Goal: Task Accomplishment & Management: Use online tool/utility

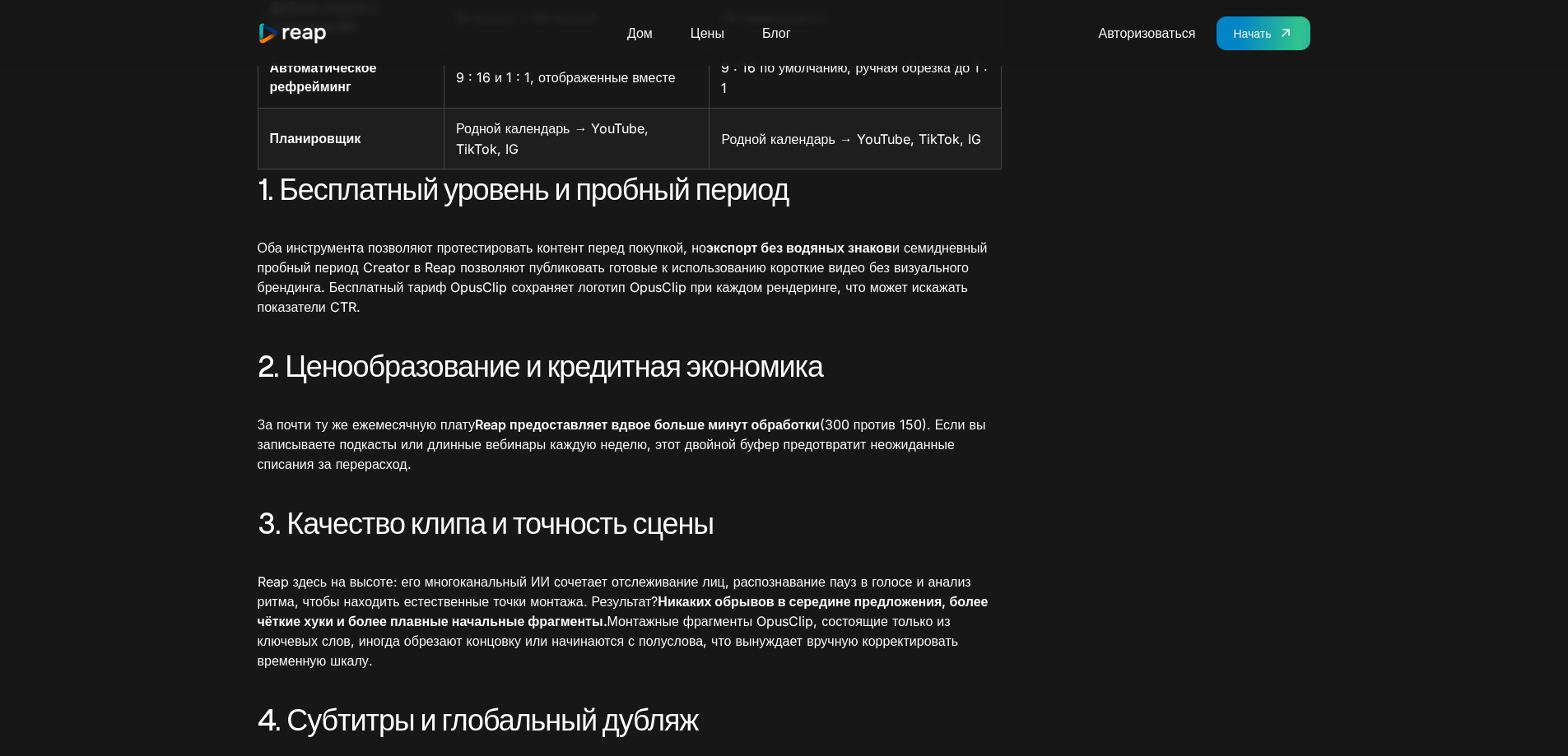
scroll to position [823, 0]
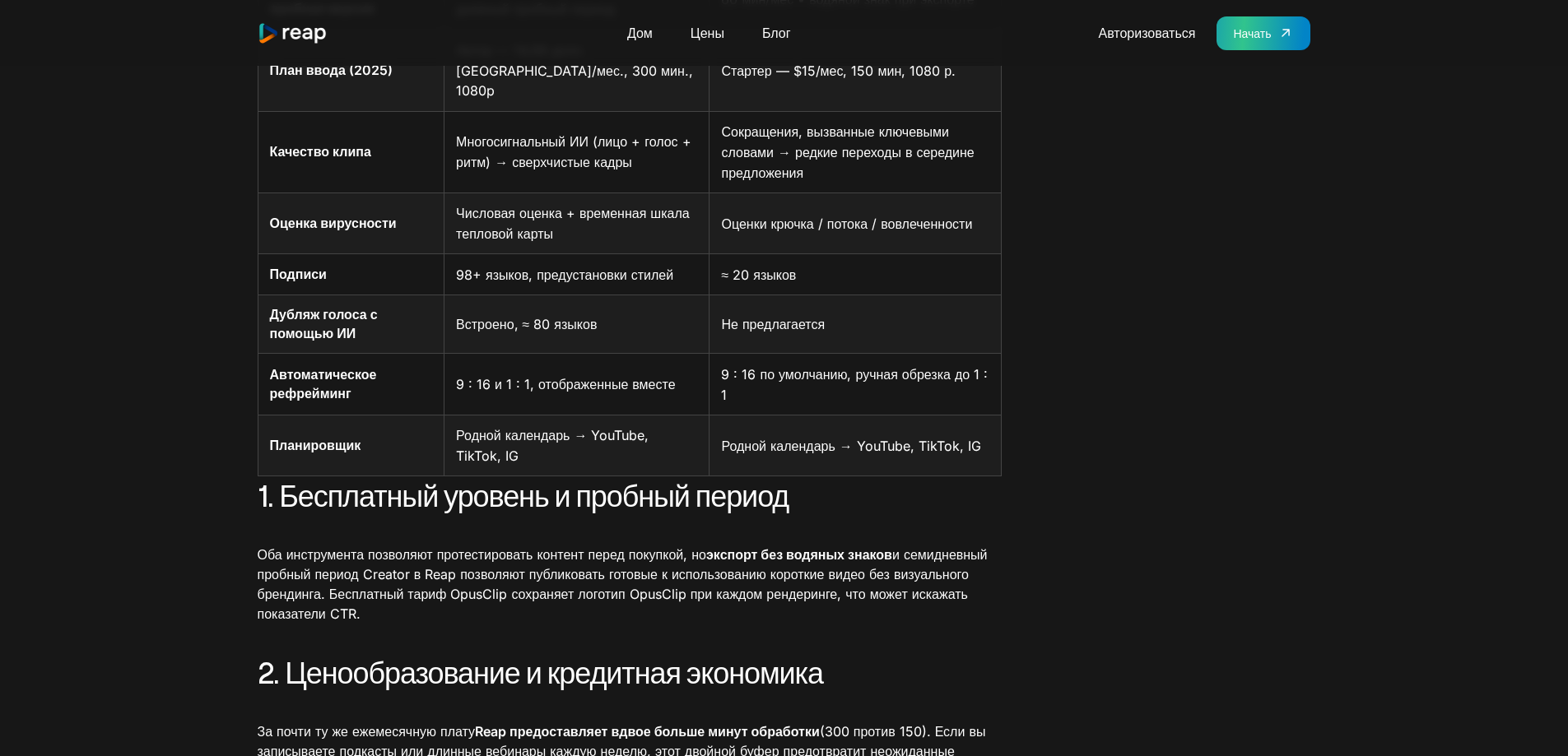
click at [1268, 31] on font "Начать" at bounding box center [1252, 34] width 38 height 14
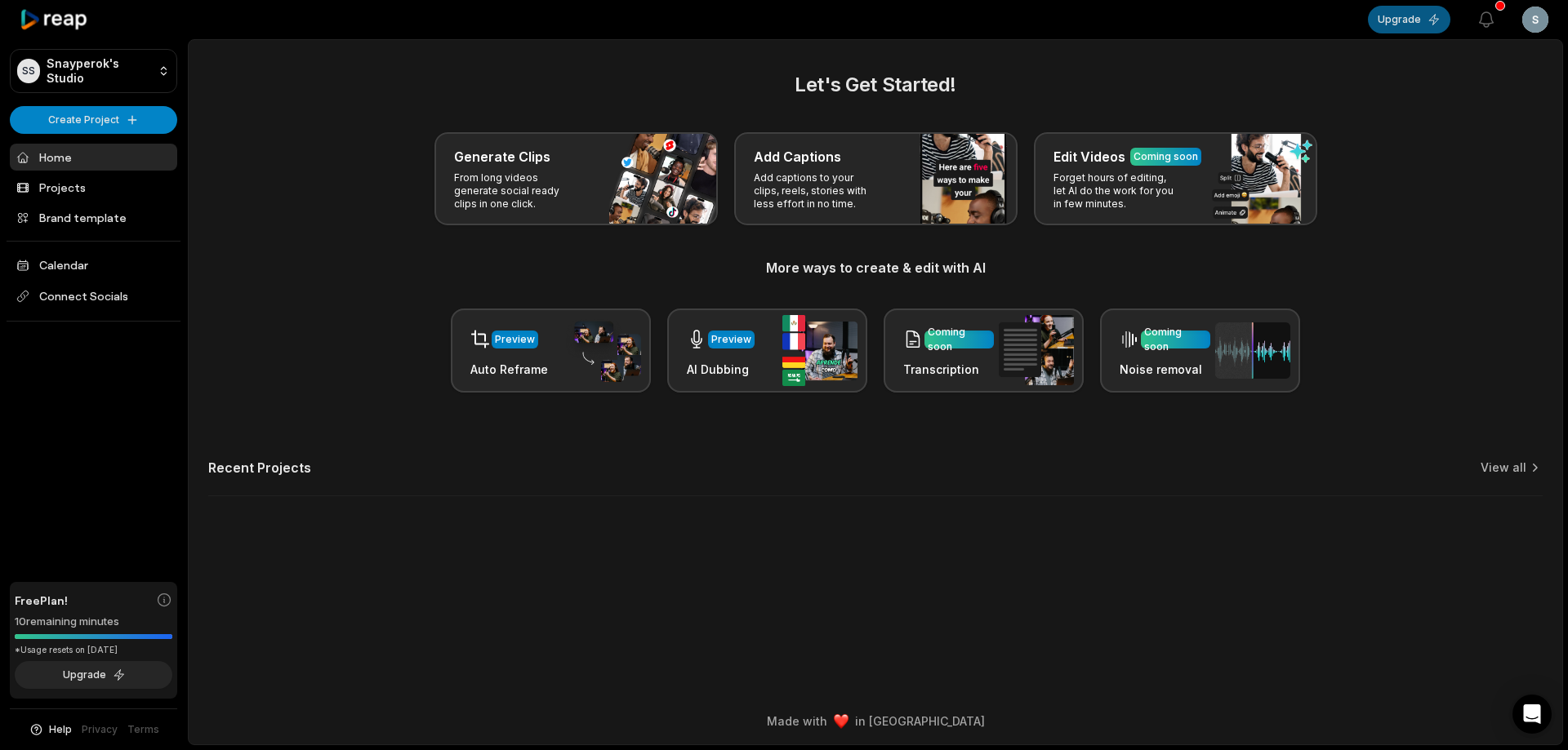
click at [1415, 13] on button "Upgrade" at bounding box center [1410, 20] width 83 height 28
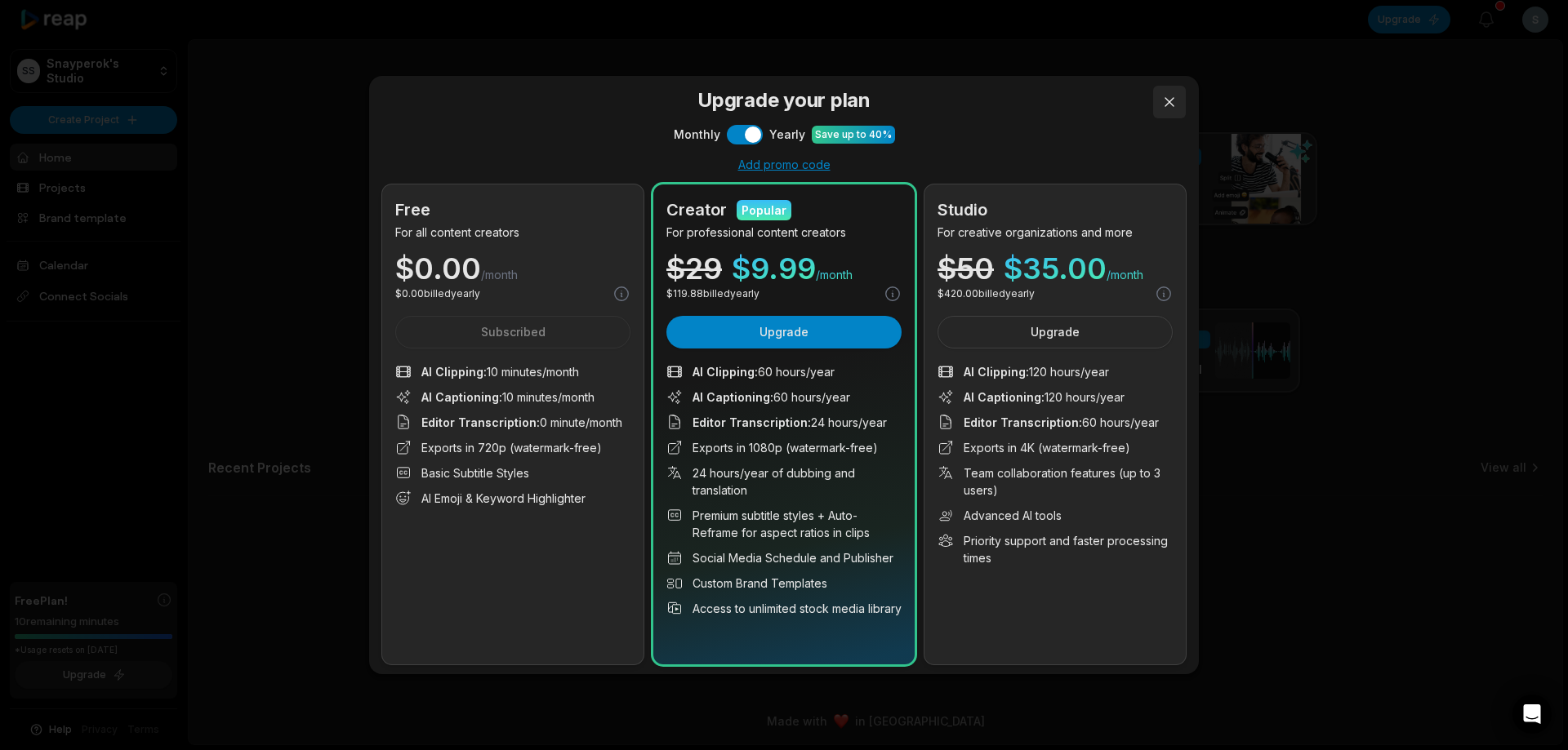
click at [1167, 104] on button at bounding box center [1169, 101] width 32 height 32
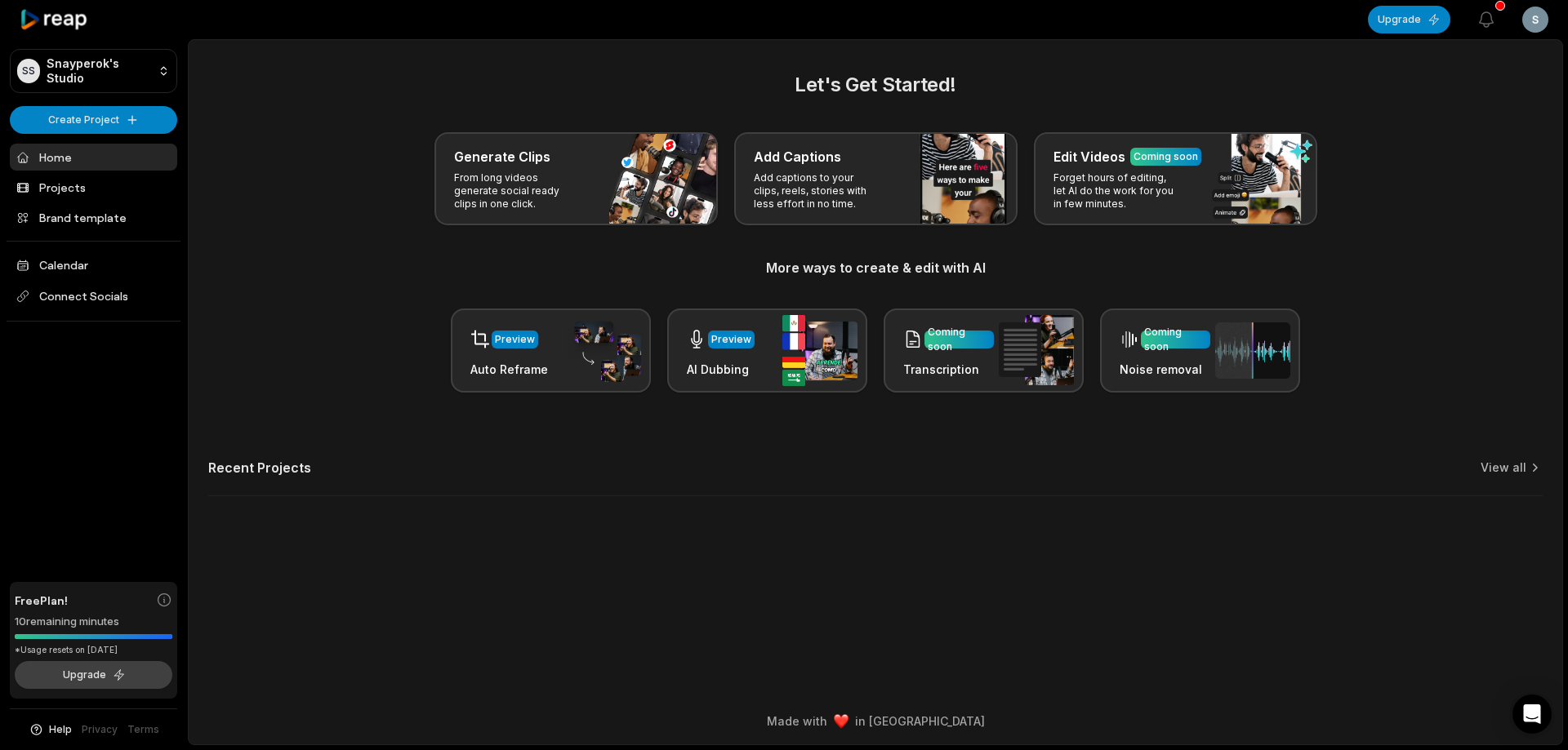
click at [138, 680] on button "Upgrade" at bounding box center [93, 675] width 157 height 28
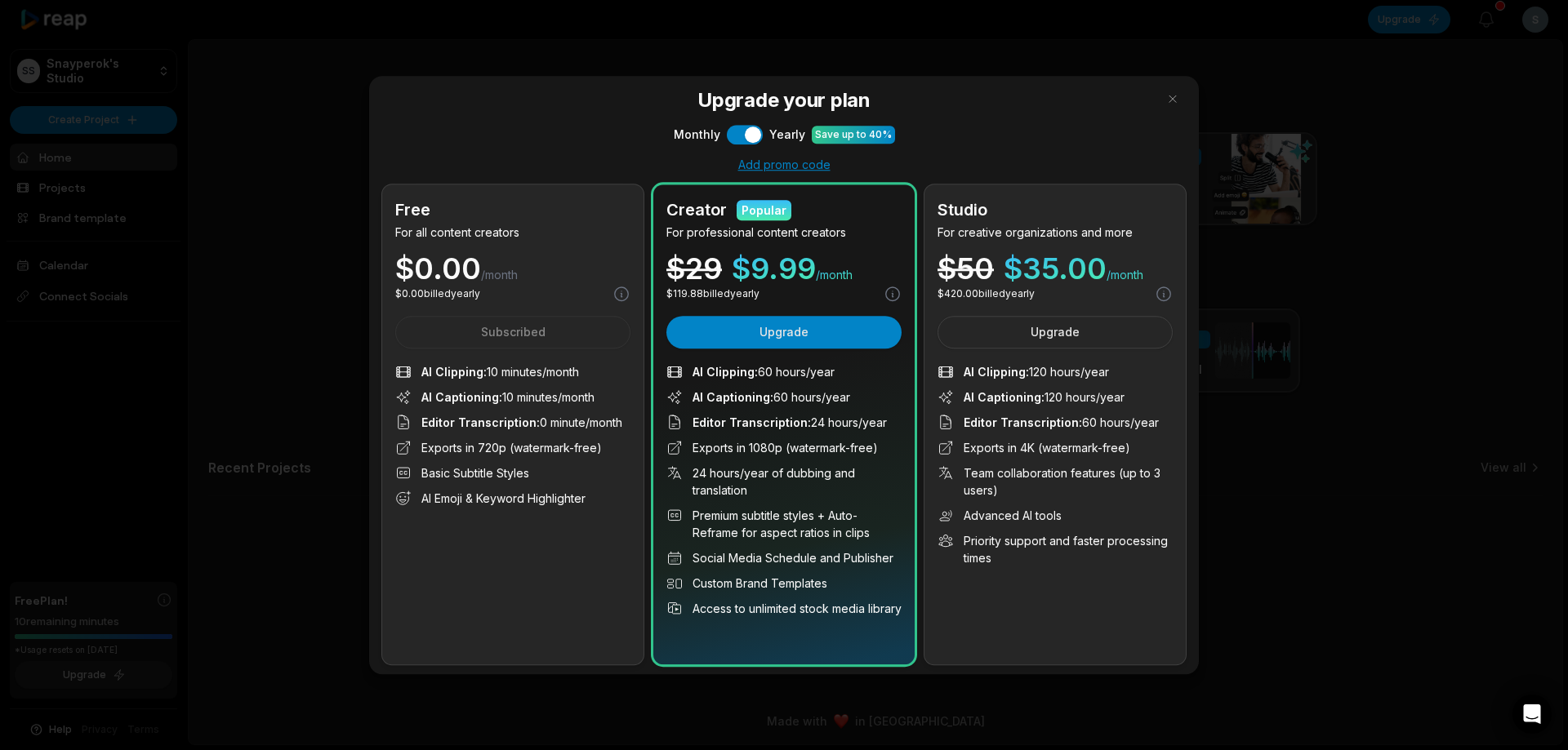
click at [726, 145] on div "Upgrade your plan Monthly Use setting Yearly Save up to 40% Add promo code Free…" at bounding box center [784, 375] width 830 height 600
click at [732, 128] on button "Use setting" at bounding box center [744, 135] width 36 height 20
click at [1009, 261] on span "$ 35.00" at bounding box center [1055, 268] width 103 height 29
click at [961, 259] on div "$ 50" at bounding box center [965, 268] width 56 height 29
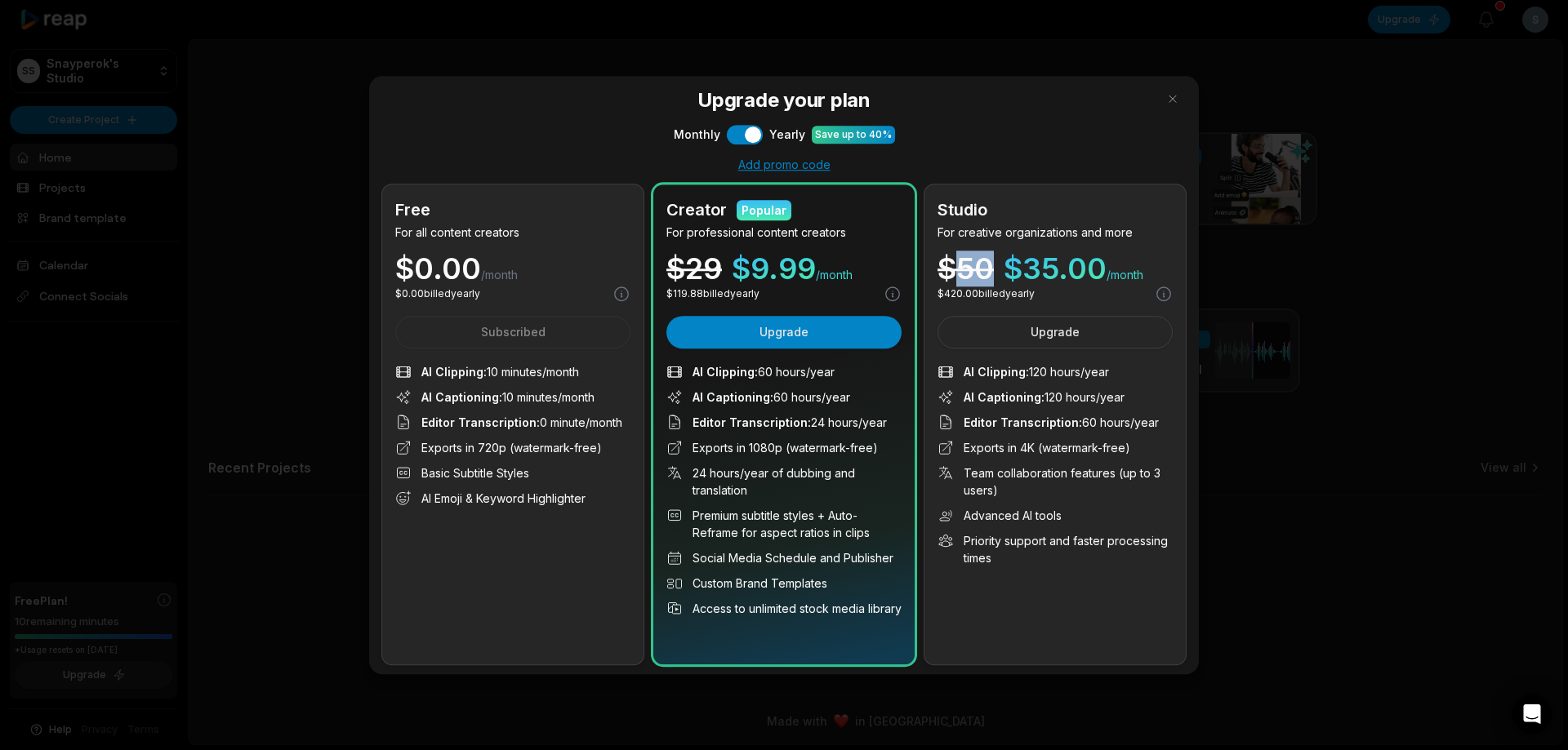
click at [961, 259] on div "$ 50" at bounding box center [965, 268] width 56 height 29
click at [838, 259] on p "$ 9.99 /month" at bounding box center [791, 268] width 121 height 29
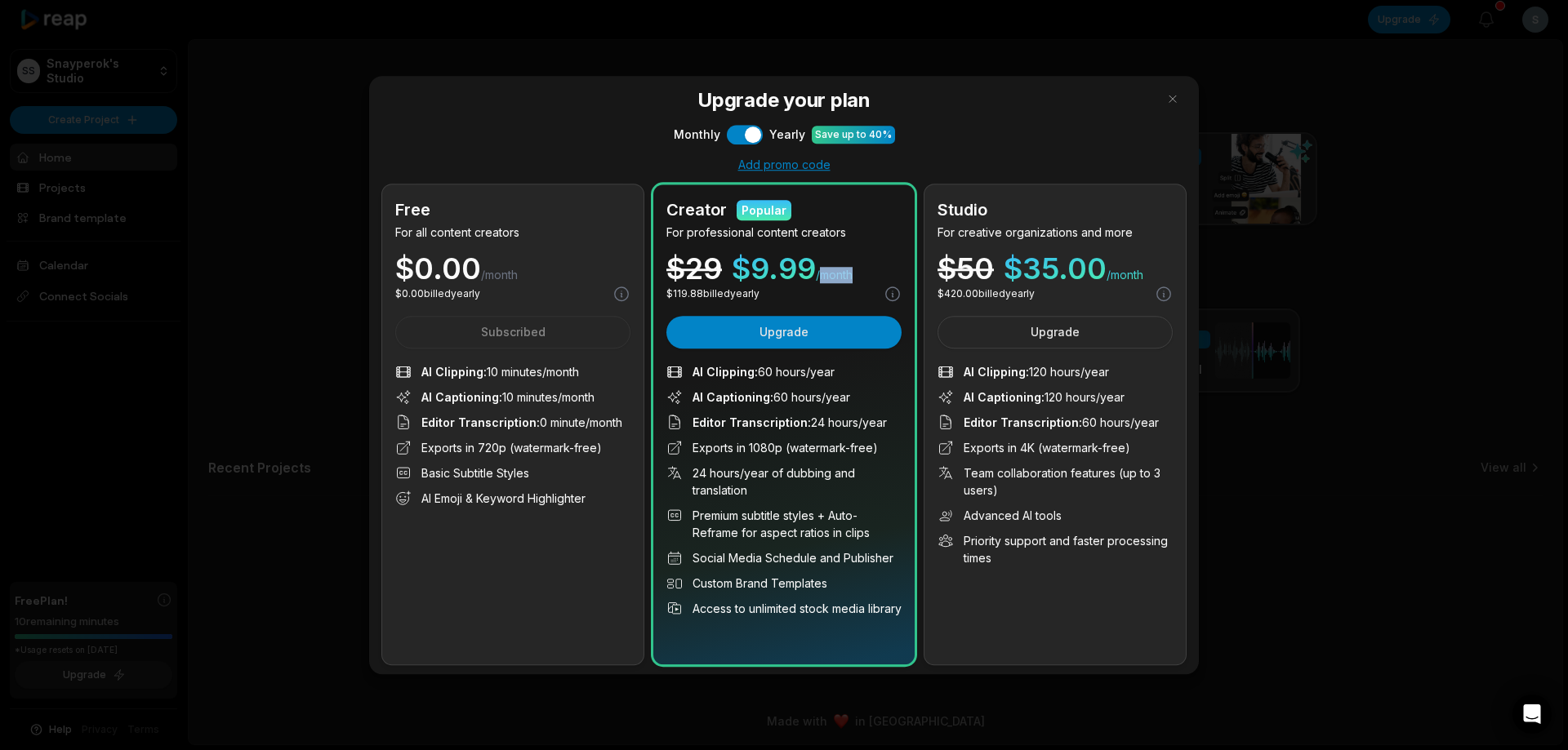
click at [838, 257] on p "$ 9.99 /month" at bounding box center [791, 268] width 121 height 29
drag, startPoint x: 785, startPoint y: 283, endPoint x: 651, endPoint y: 254, distance: 137.1
click at [654, 254] on div "Creator Popular For professional content creators $ 29 $ 9.99 /month $ 119.88 b…" at bounding box center [784, 425] width 261 height 481
click at [829, 222] on div "Creator Popular" at bounding box center [784, 209] width 235 height 25
click at [1167, 100] on button "button" at bounding box center [1173, 98] width 27 height 27
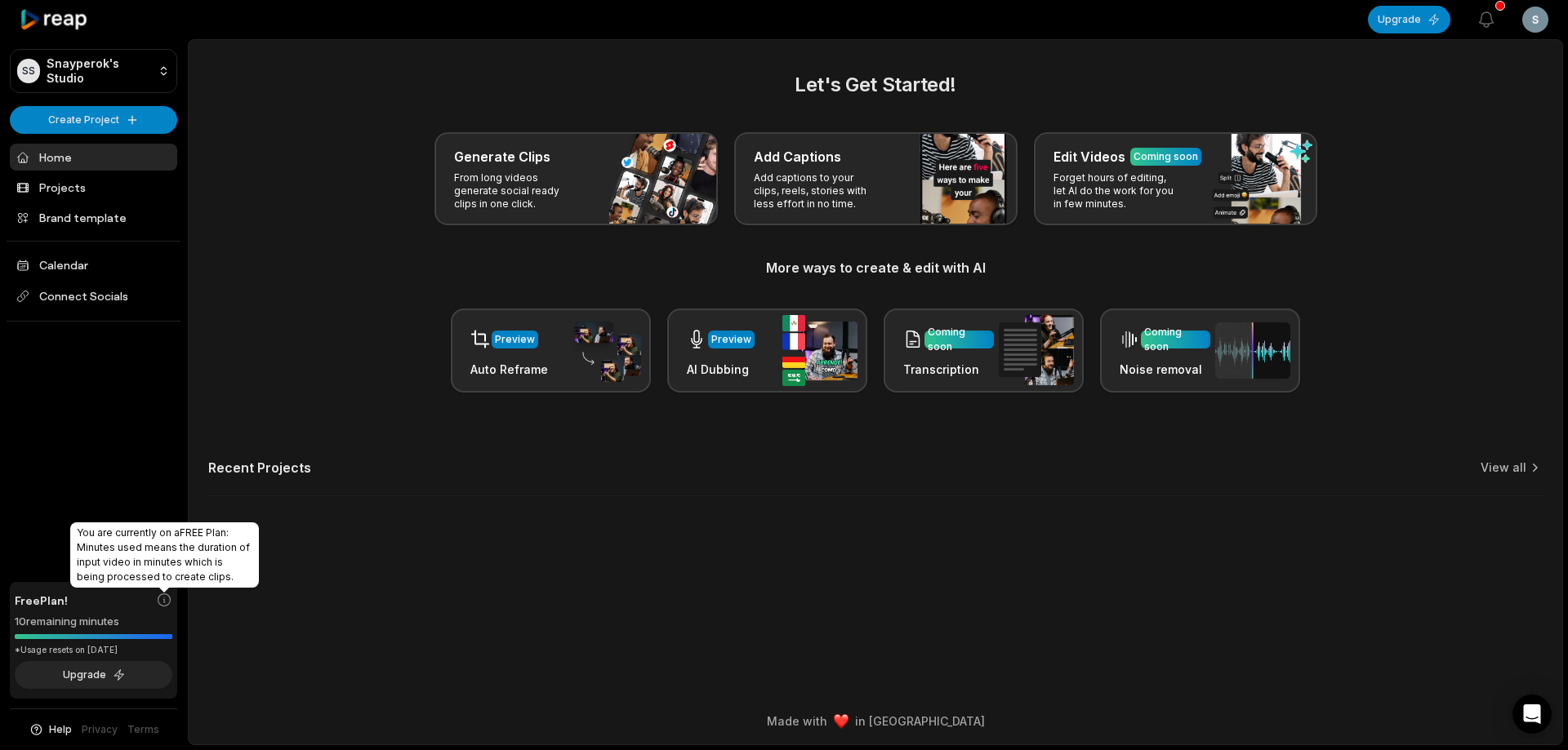
click at [164, 596] on icon at bounding box center [164, 600] width 17 height 17
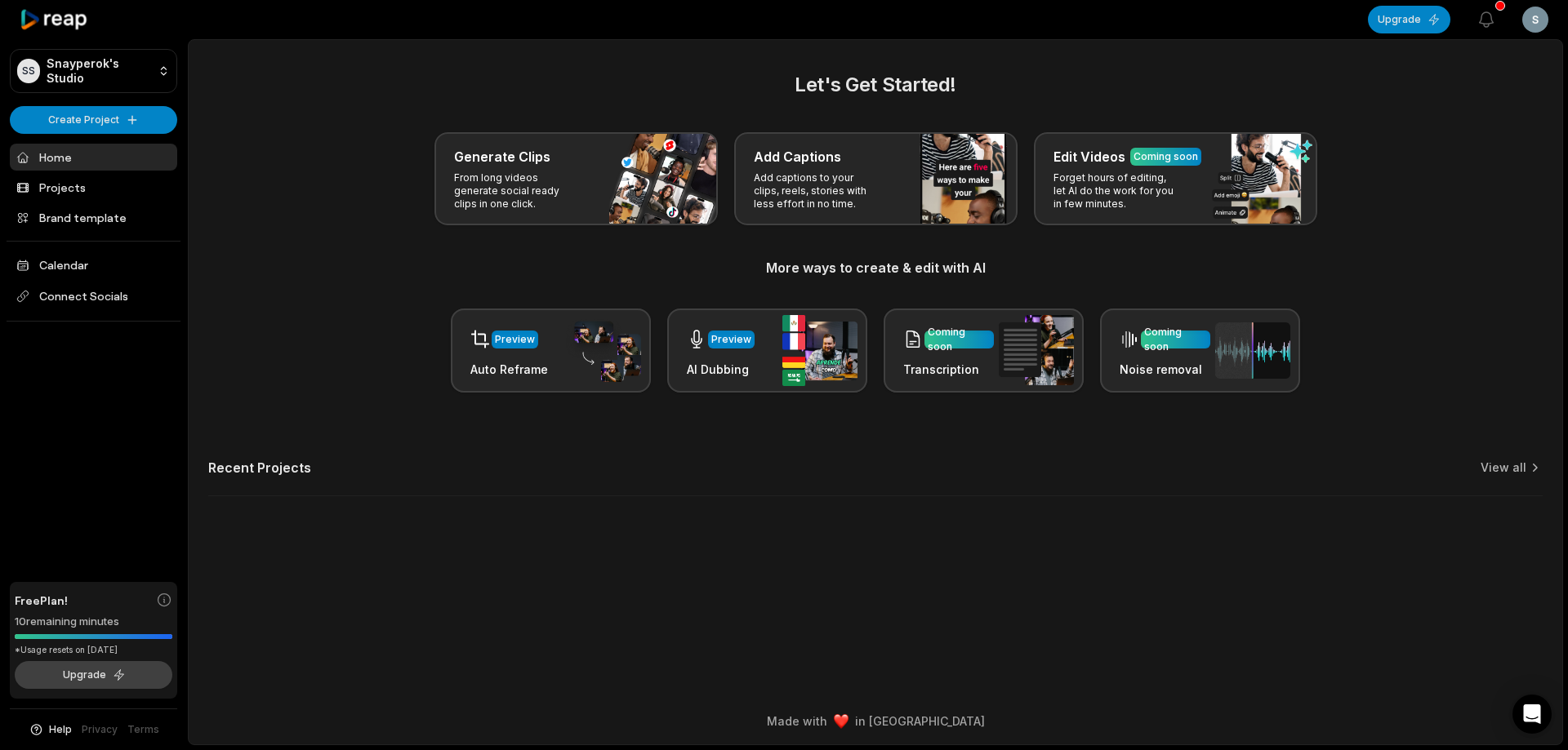
click at [140, 681] on button "Upgrade" at bounding box center [93, 675] width 157 height 28
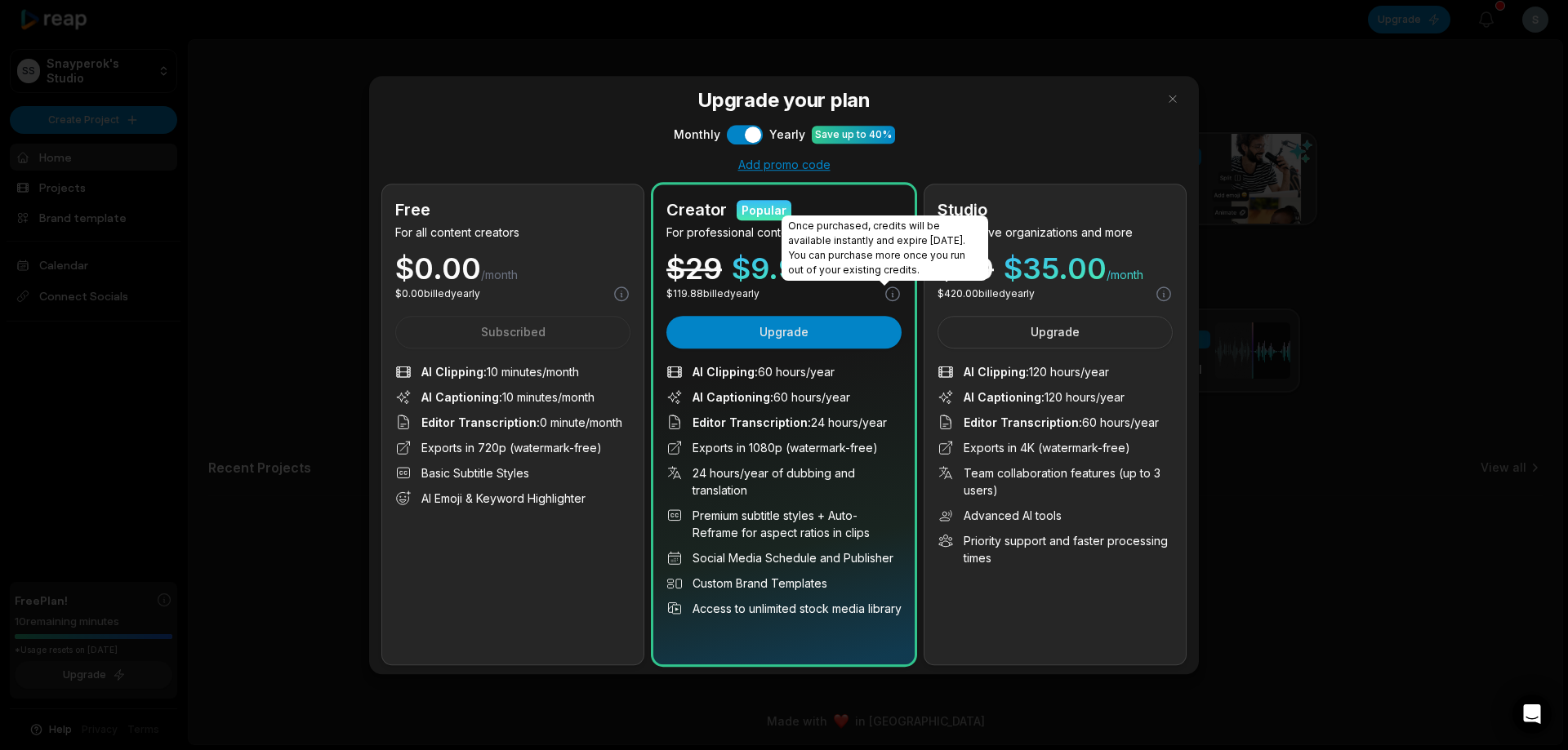
click at [886, 297] on icon at bounding box center [893, 294] width 14 height 14
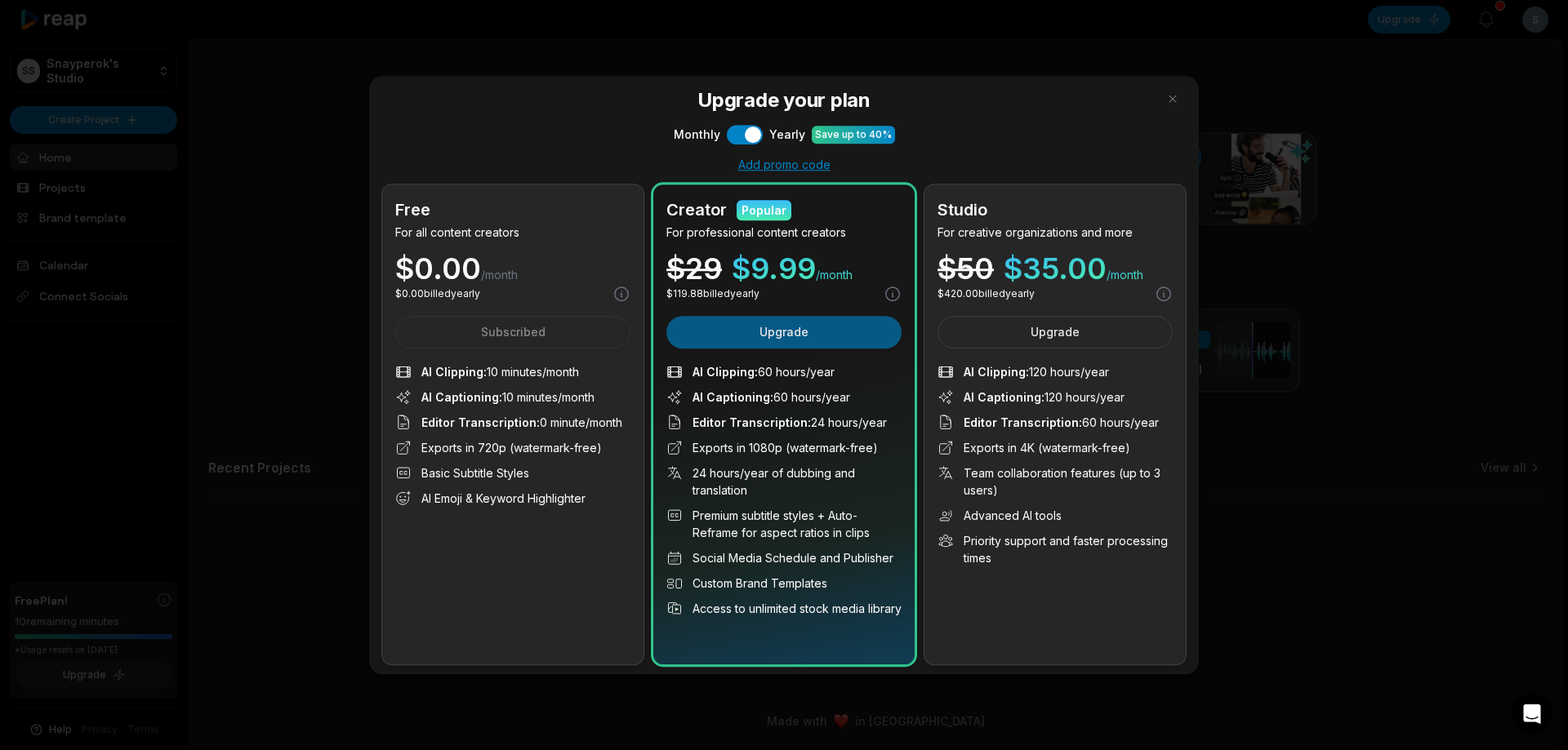
click at [844, 328] on button "Upgrade" at bounding box center [784, 332] width 235 height 32
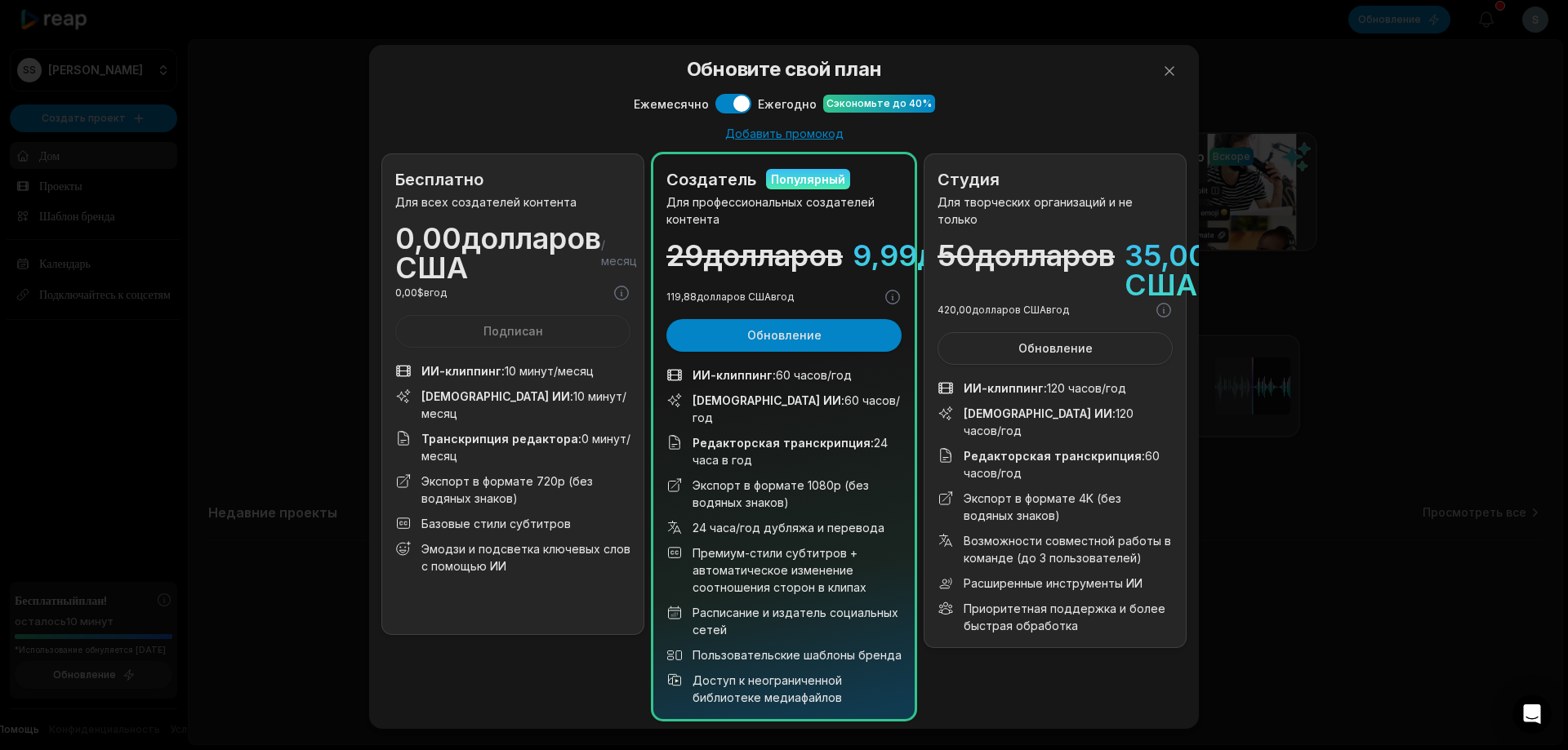
click at [169, 84] on div "Обновите свой план Ежемесячно Использовать настройку Ежегодно Сэкономьте до 40%…" at bounding box center [784, 387] width 1568 height 775
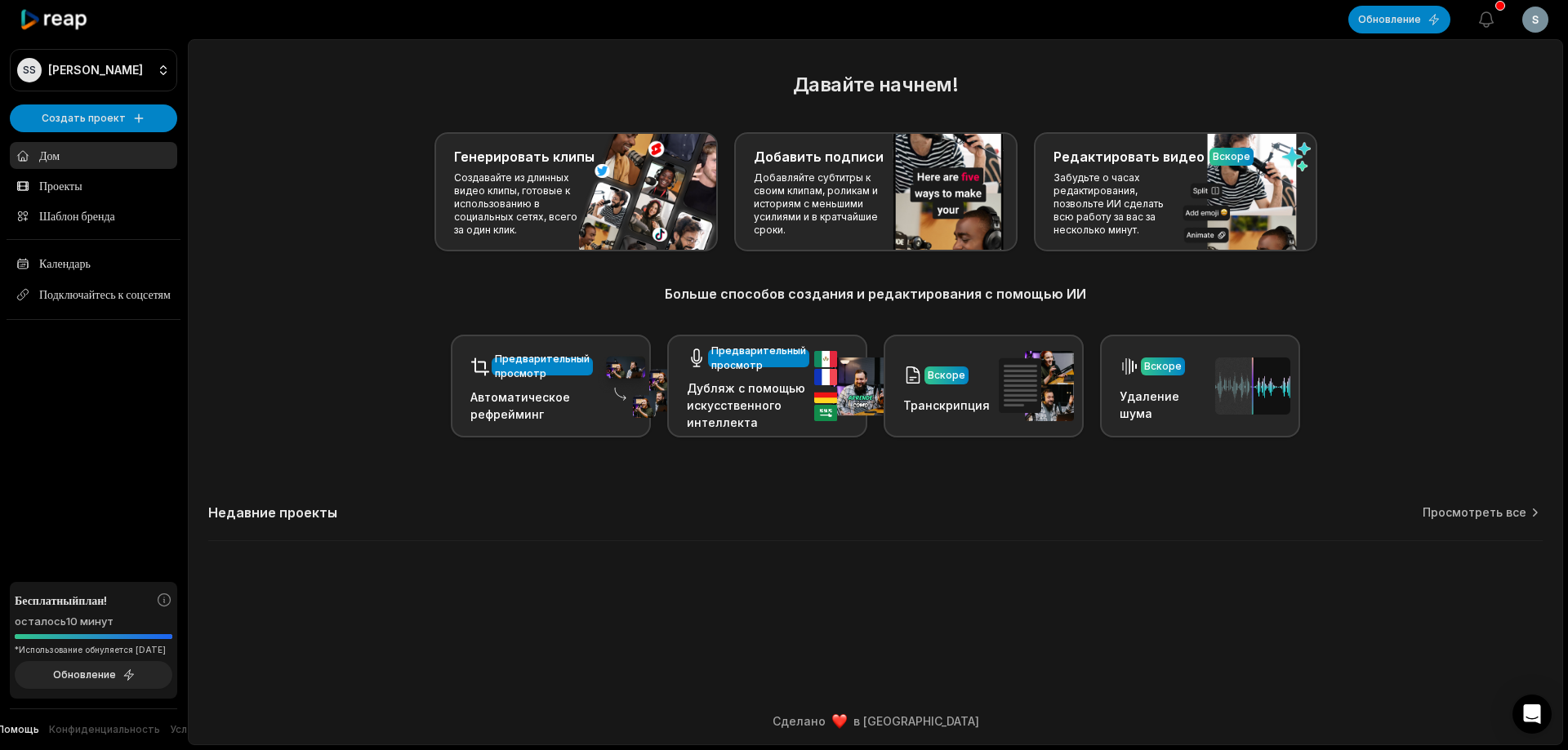
click at [82, 29] on icon at bounding box center [54, 20] width 70 height 22
click at [55, 6] on div at bounding box center [93, 20] width 167 height 39
click at [56, 17] on icon at bounding box center [54, 20] width 70 height 22
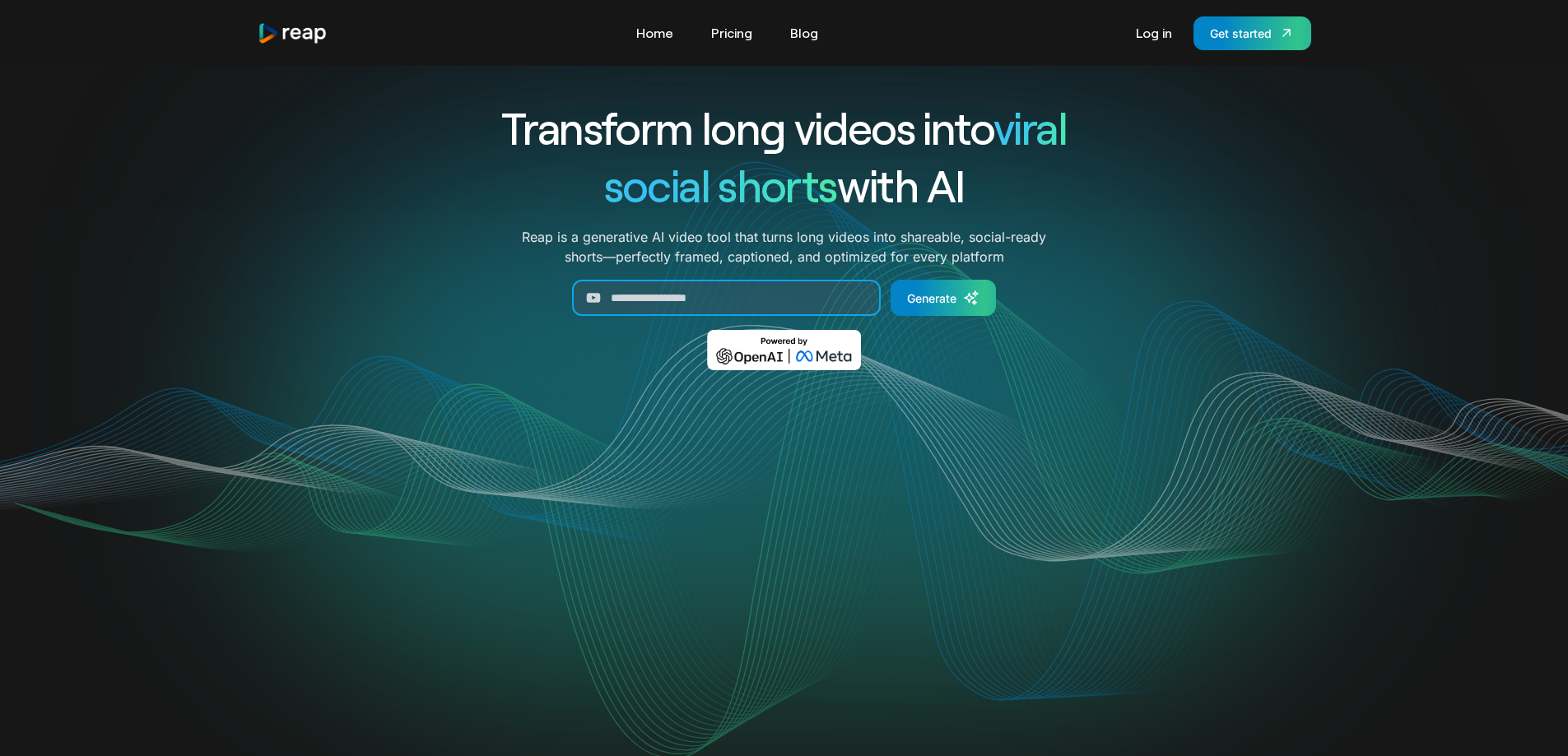
click at [784, 299] on input "Generate Form" at bounding box center [726, 297] width 309 height 37
paste input "**********"
type input "**********"
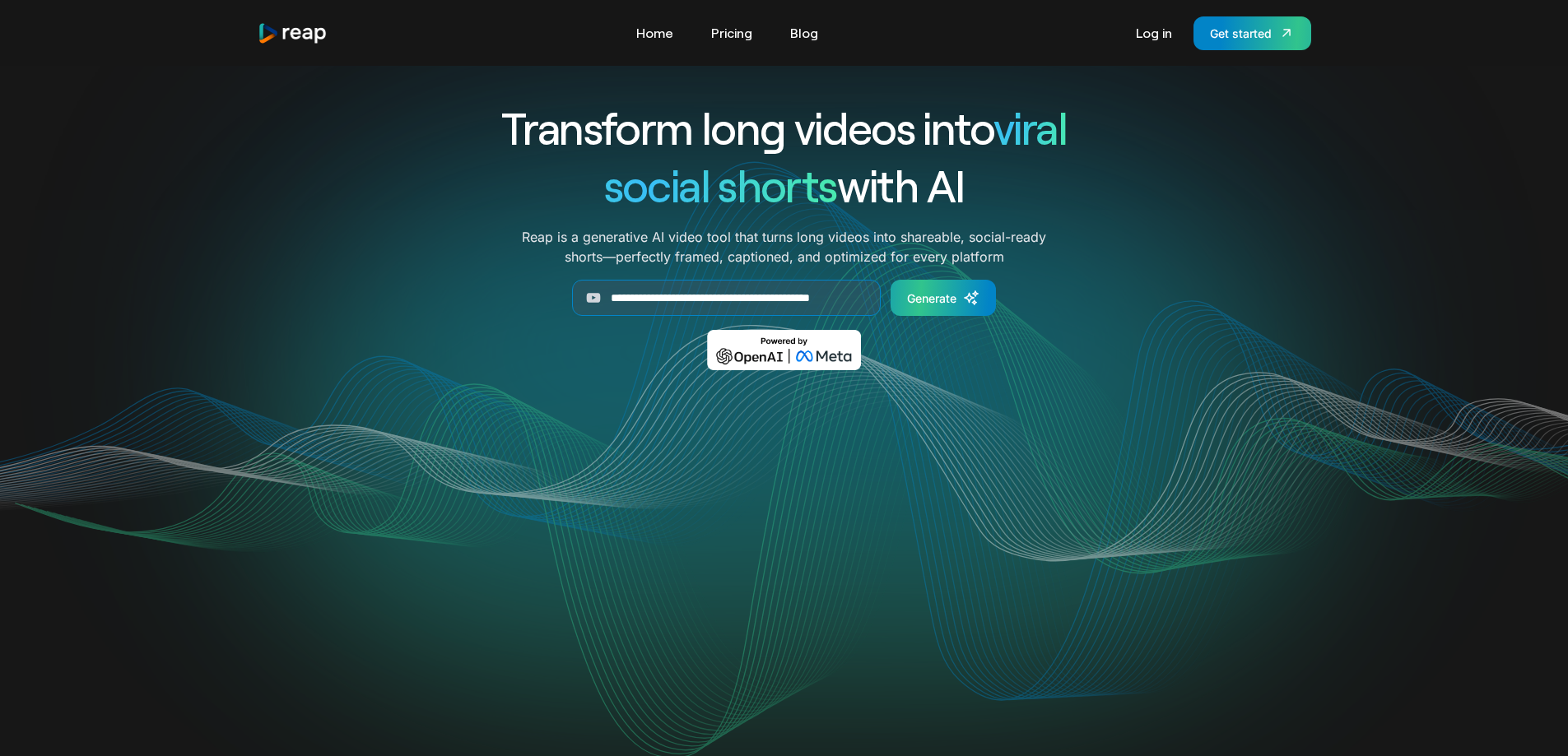
click at [936, 285] on link "Generate" at bounding box center [943, 297] width 105 height 37
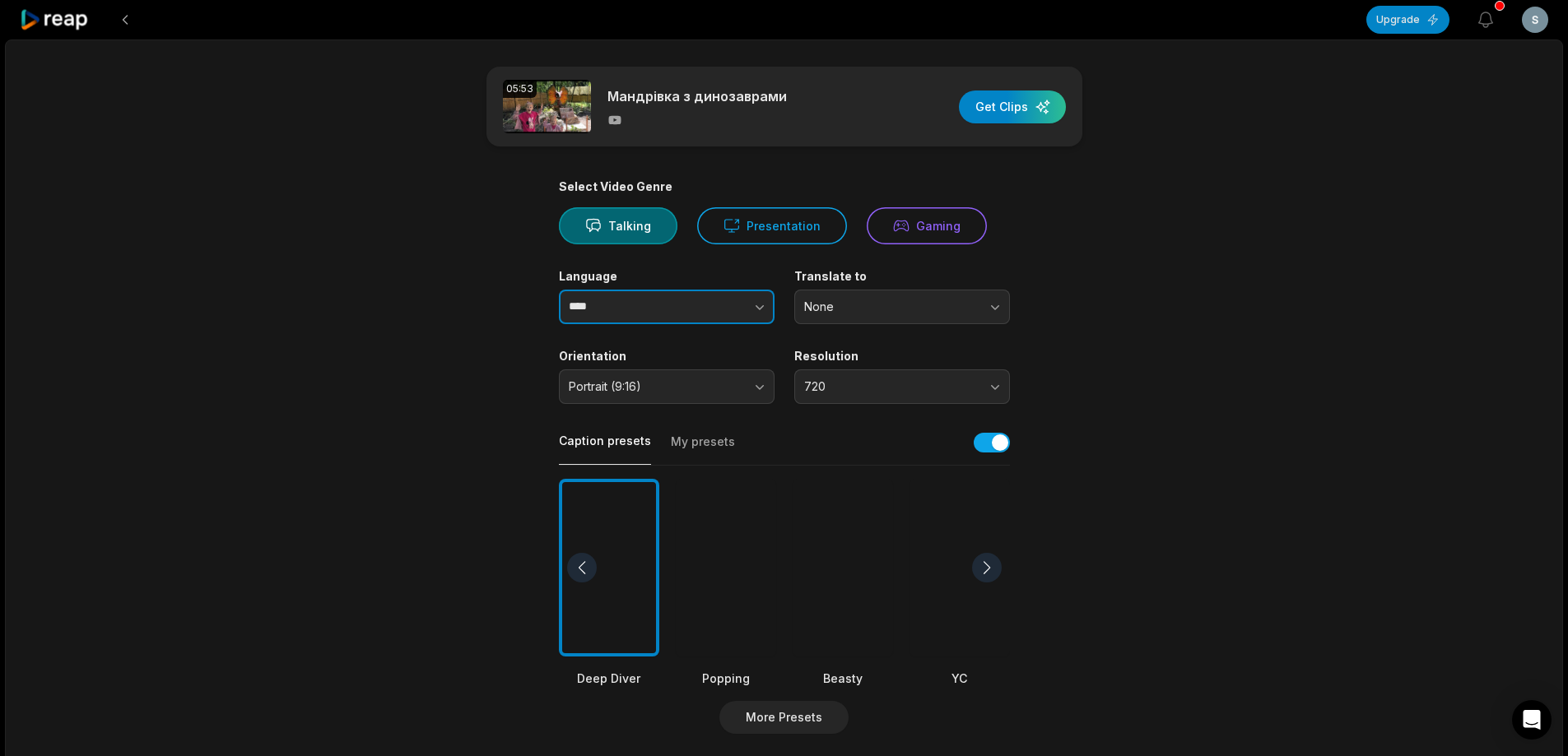
click at [692, 298] on button "button" at bounding box center [726, 306] width 94 height 35
type input "*********"
click at [841, 304] on span "None" at bounding box center [890, 306] width 172 height 15
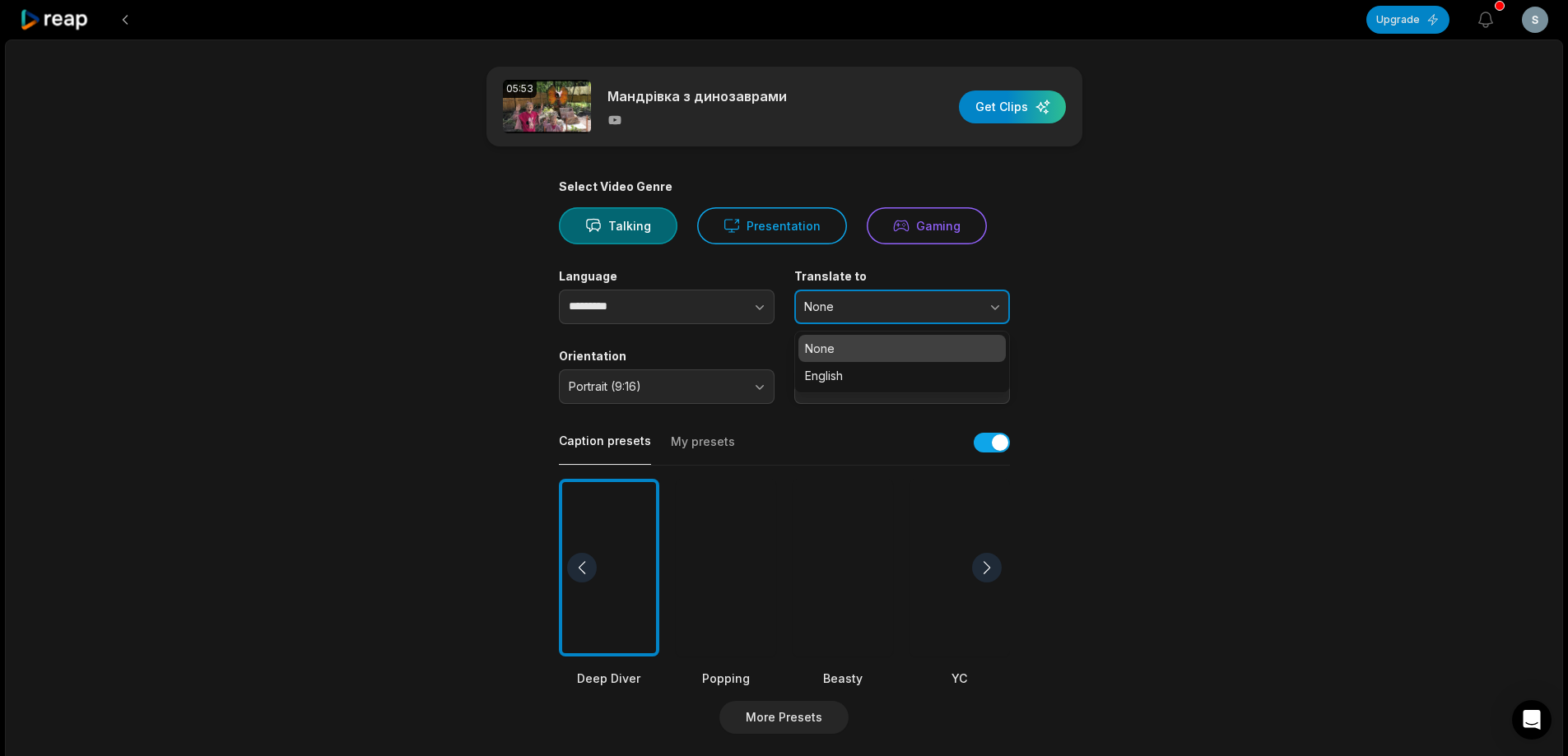
click at [841, 304] on span "None" at bounding box center [890, 306] width 172 height 15
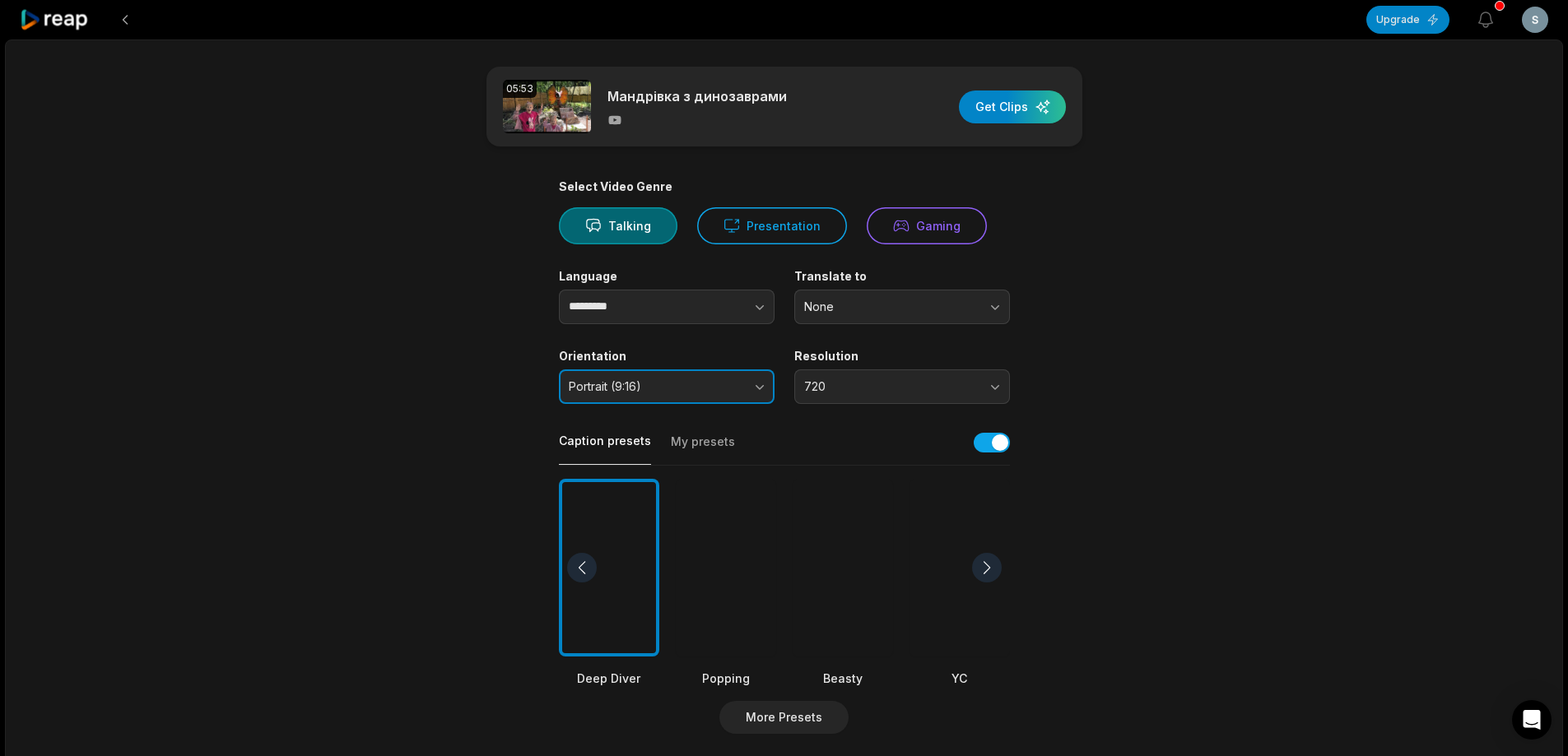
click at [741, 379] on span "Portrait (9:16)" at bounding box center [655, 386] width 172 height 15
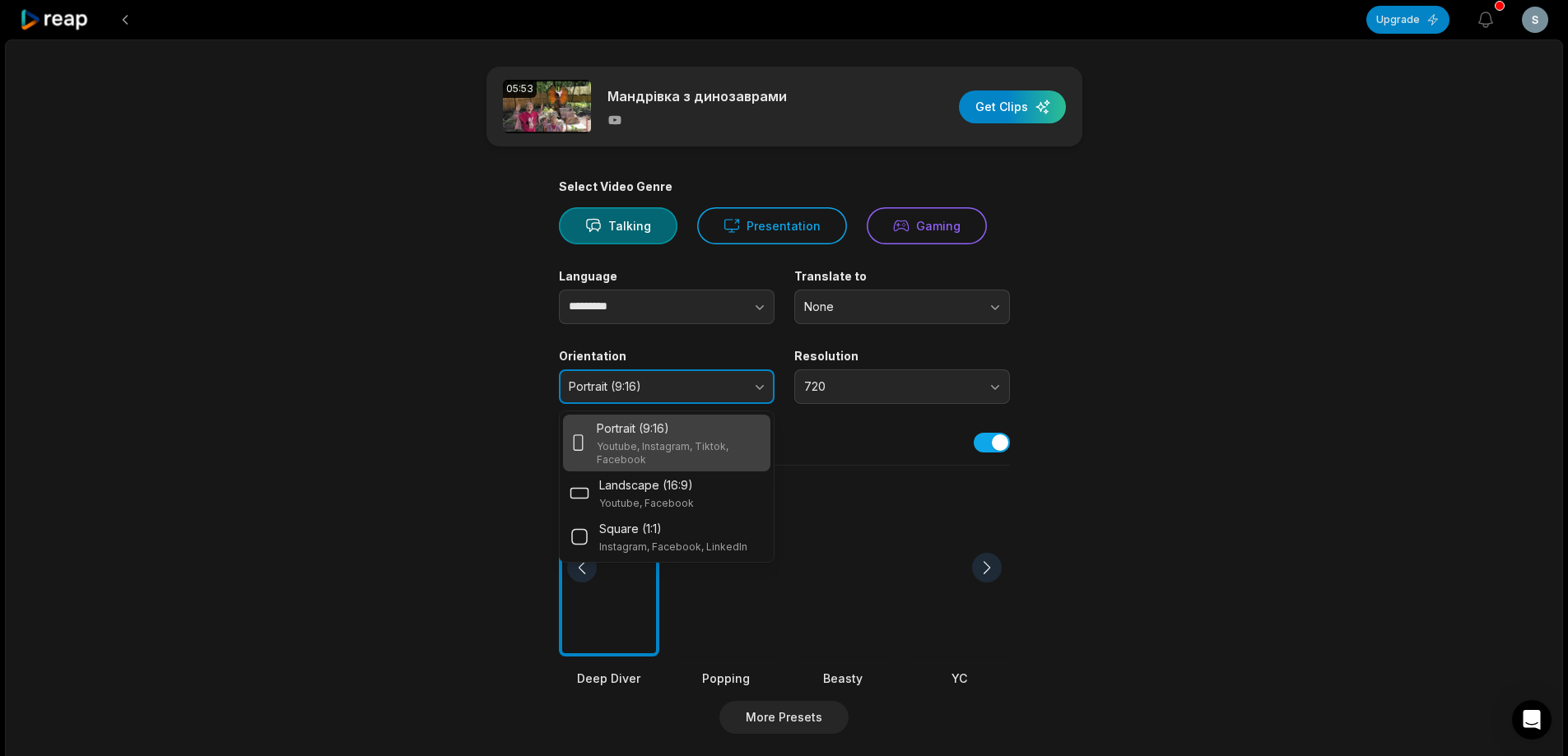
click at [741, 379] on span "Portrait (9:16)" at bounding box center [655, 386] width 172 height 15
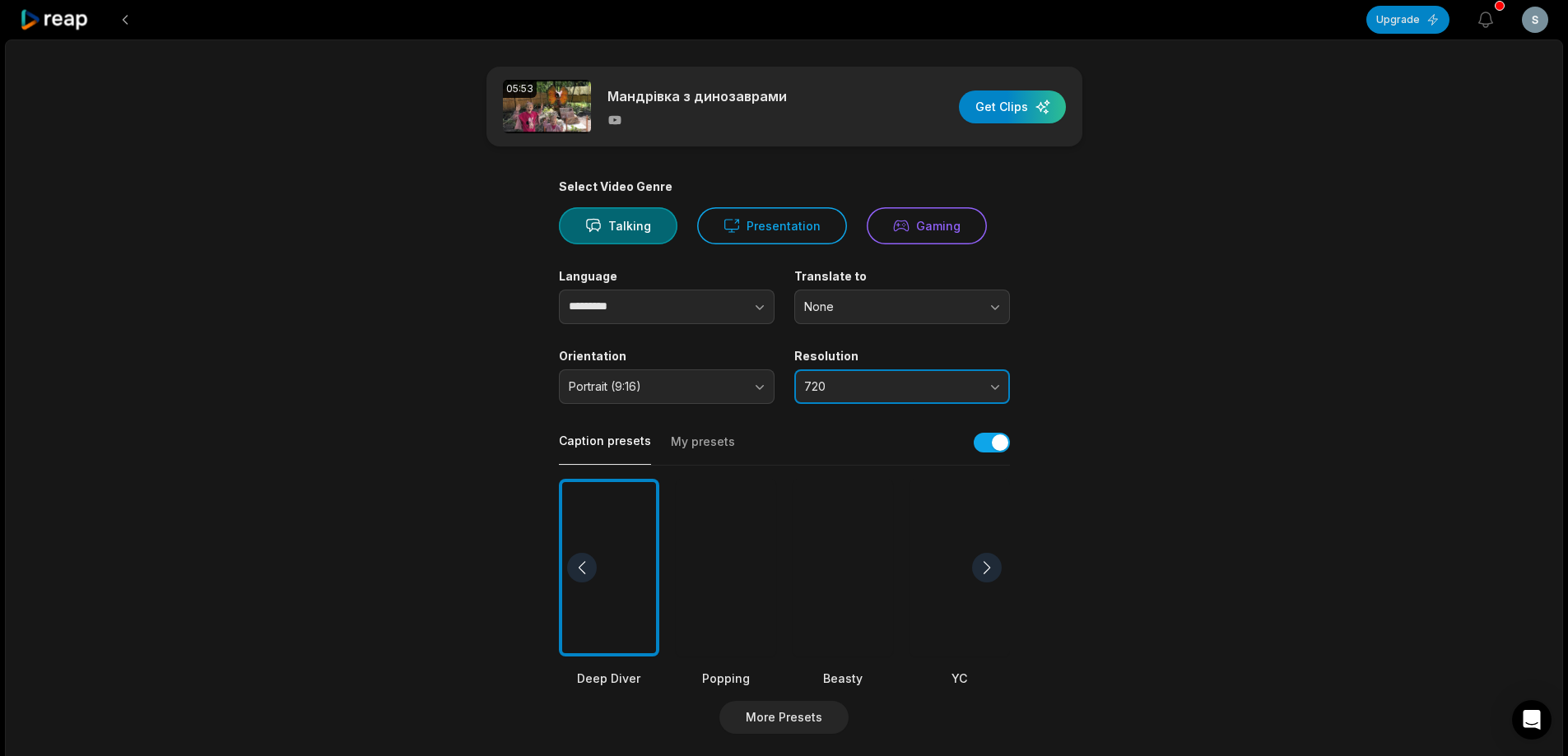
click at [833, 381] on span "720" at bounding box center [890, 386] width 172 height 15
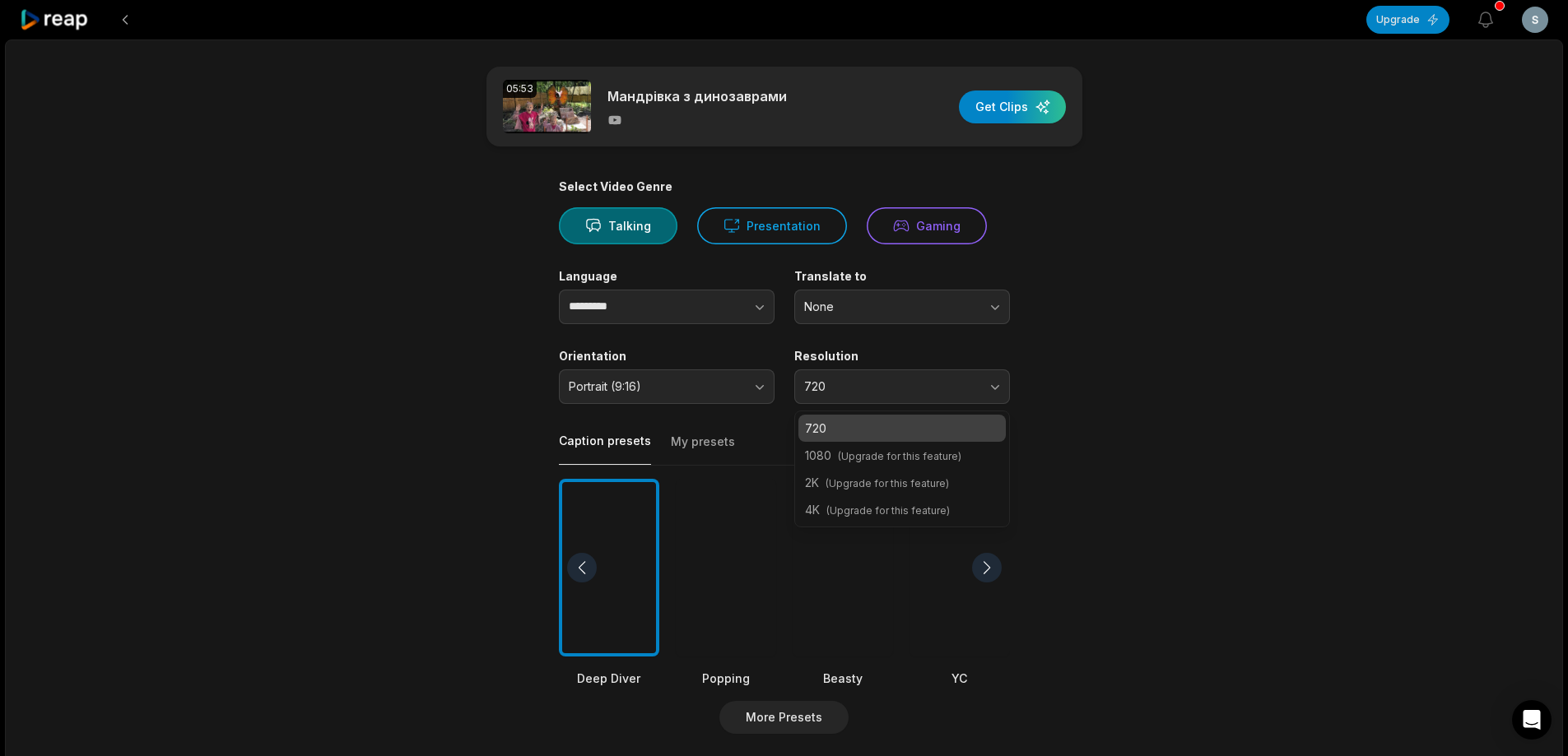
click at [1162, 358] on main "05:53 Мандрівка з динозаврами Get Clips Select Video Genre Talking Presentation…" at bounding box center [784, 567] width 796 height 1001
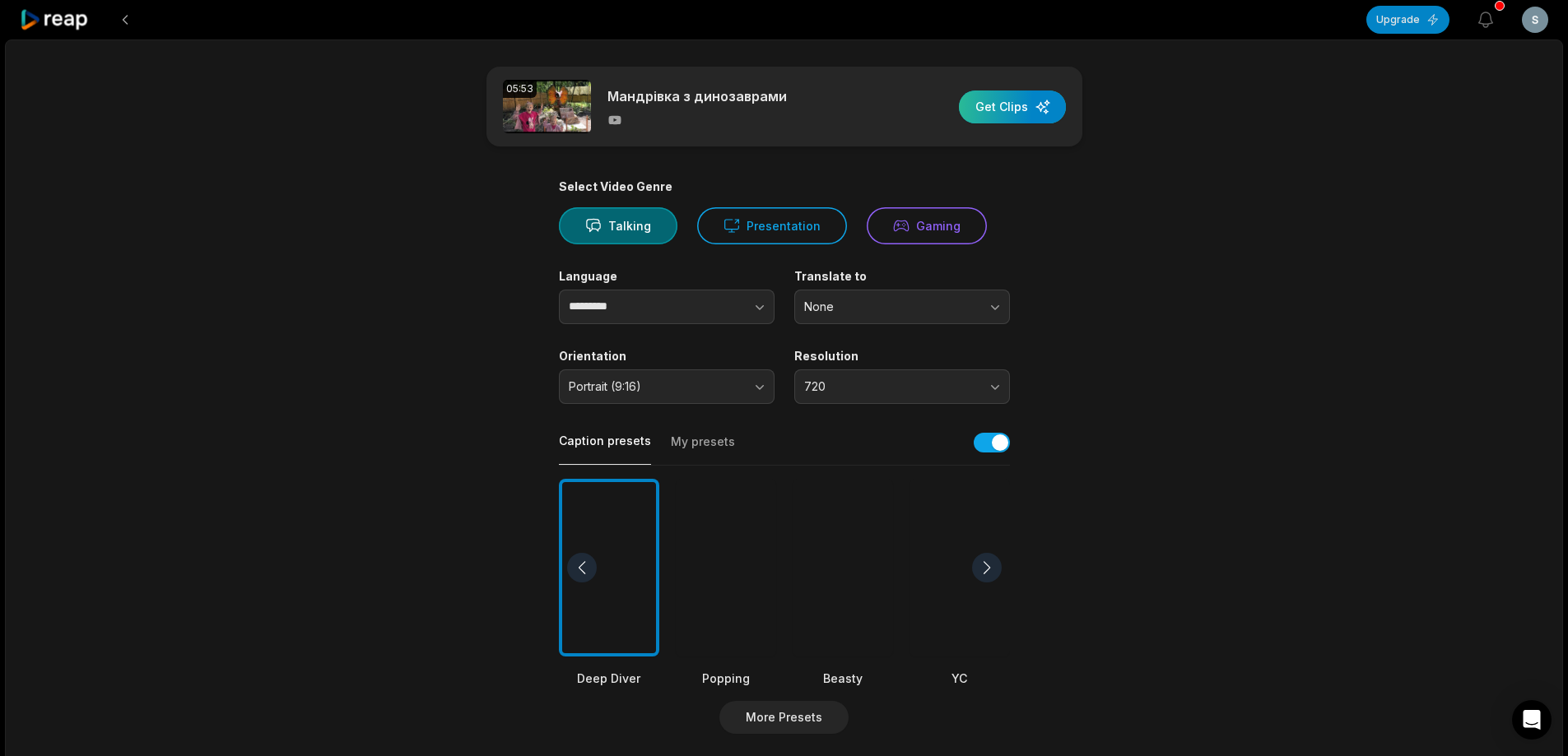
click at [990, 107] on div "button" at bounding box center [1012, 106] width 107 height 33
click at [717, 444] on button "My presets" at bounding box center [702, 450] width 64 height 32
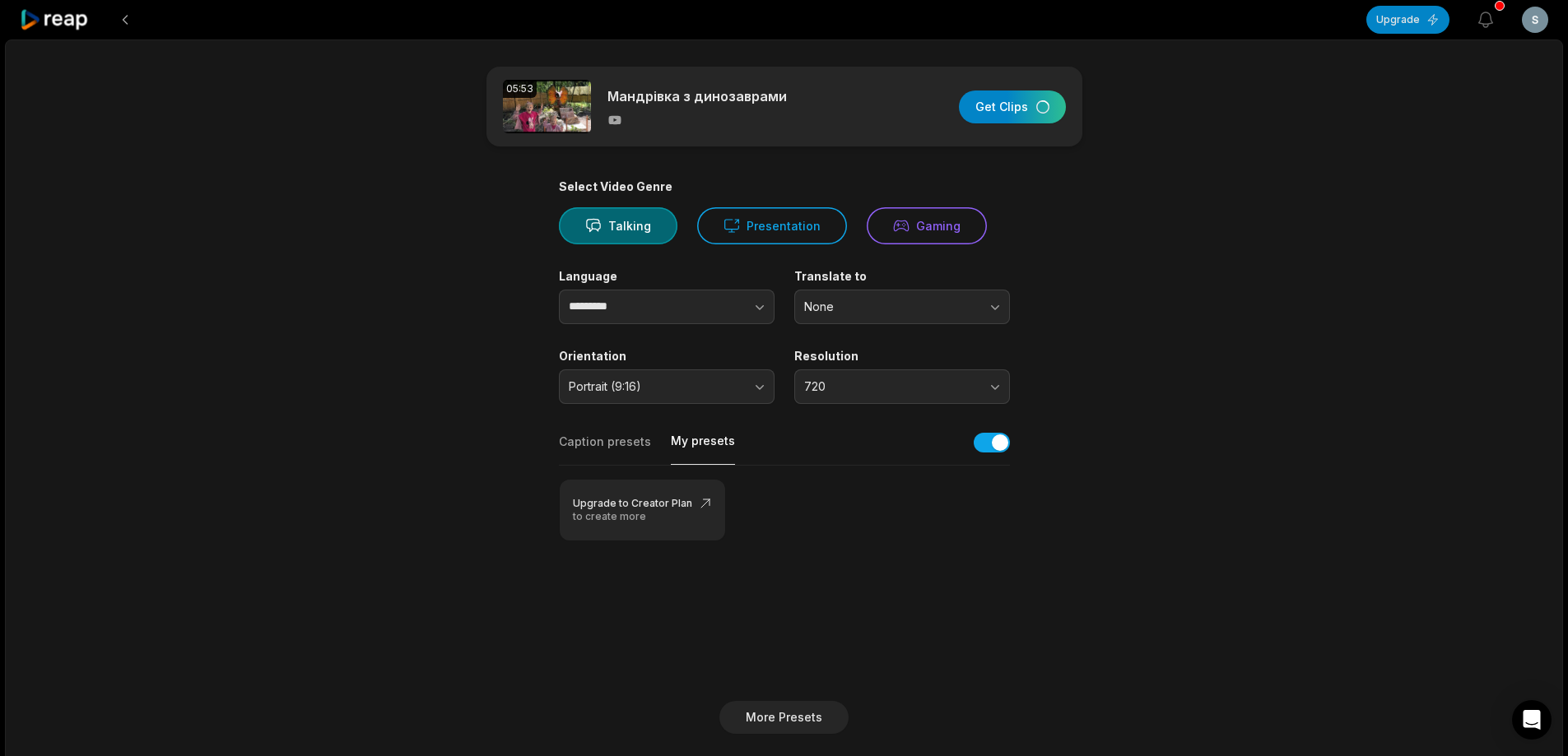
click at [605, 438] on button "Caption presets" at bounding box center [604, 450] width 92 height 32
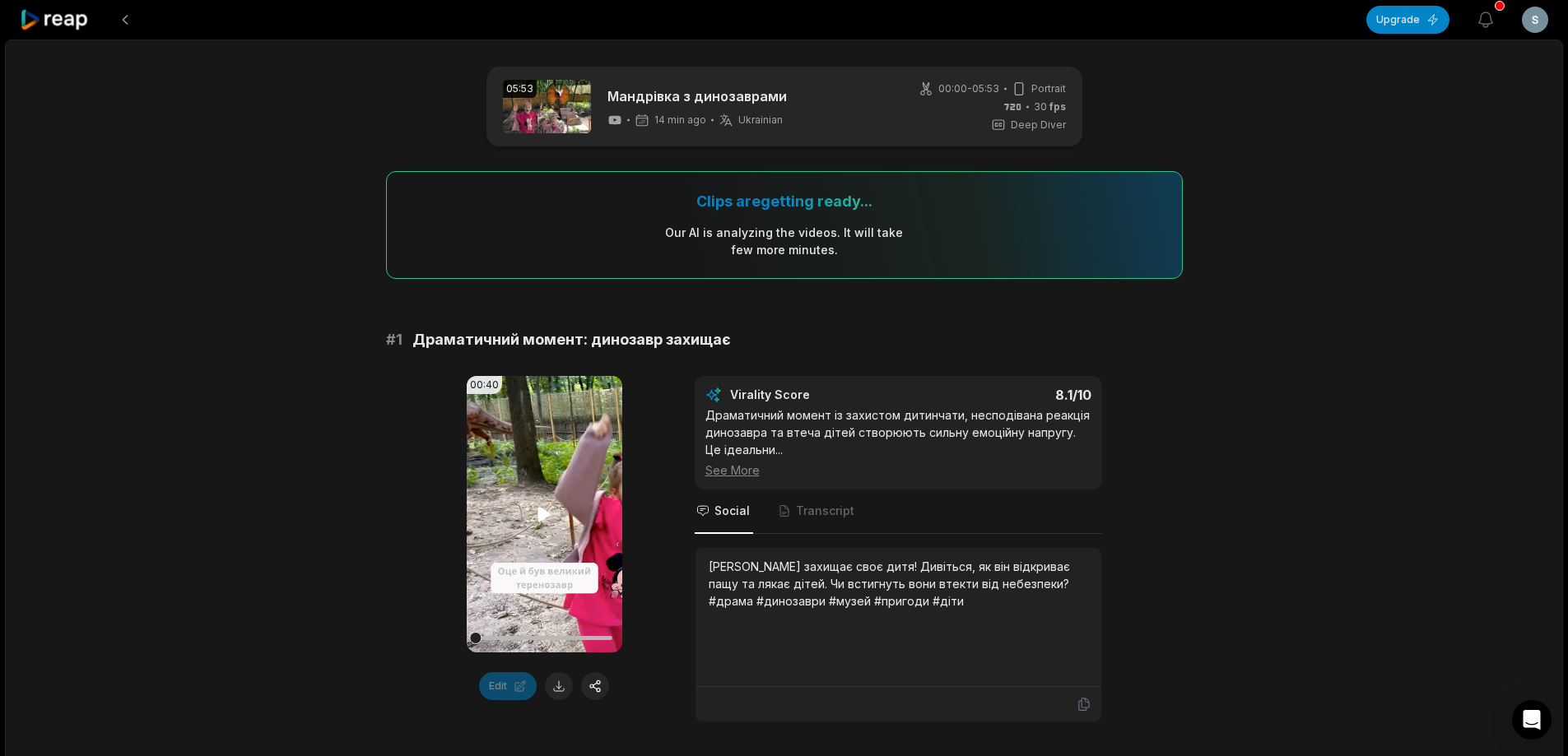
click at [545, 507] on icon at bounding box center [544, 514] width 20 height 20
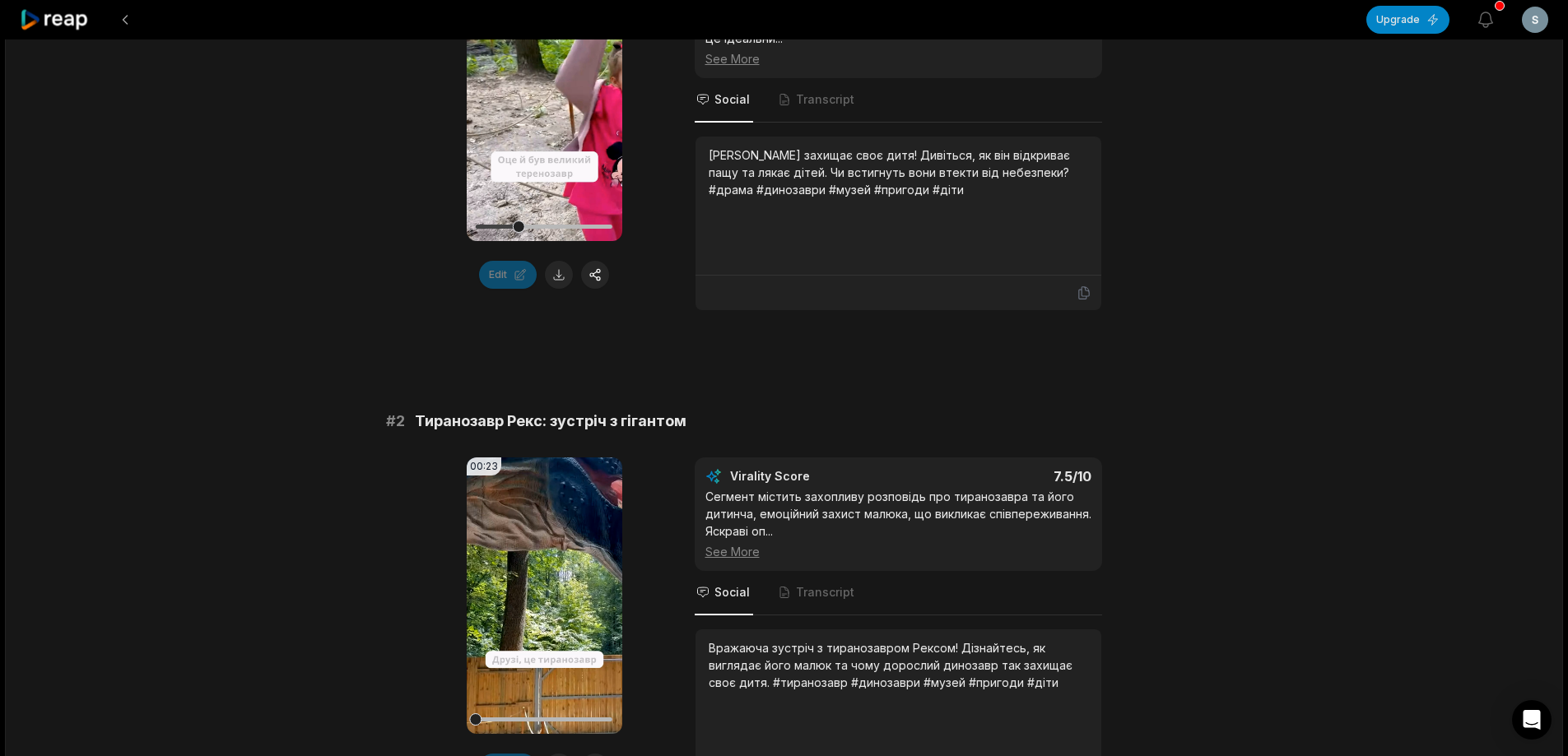
scroll to position [82, 0]
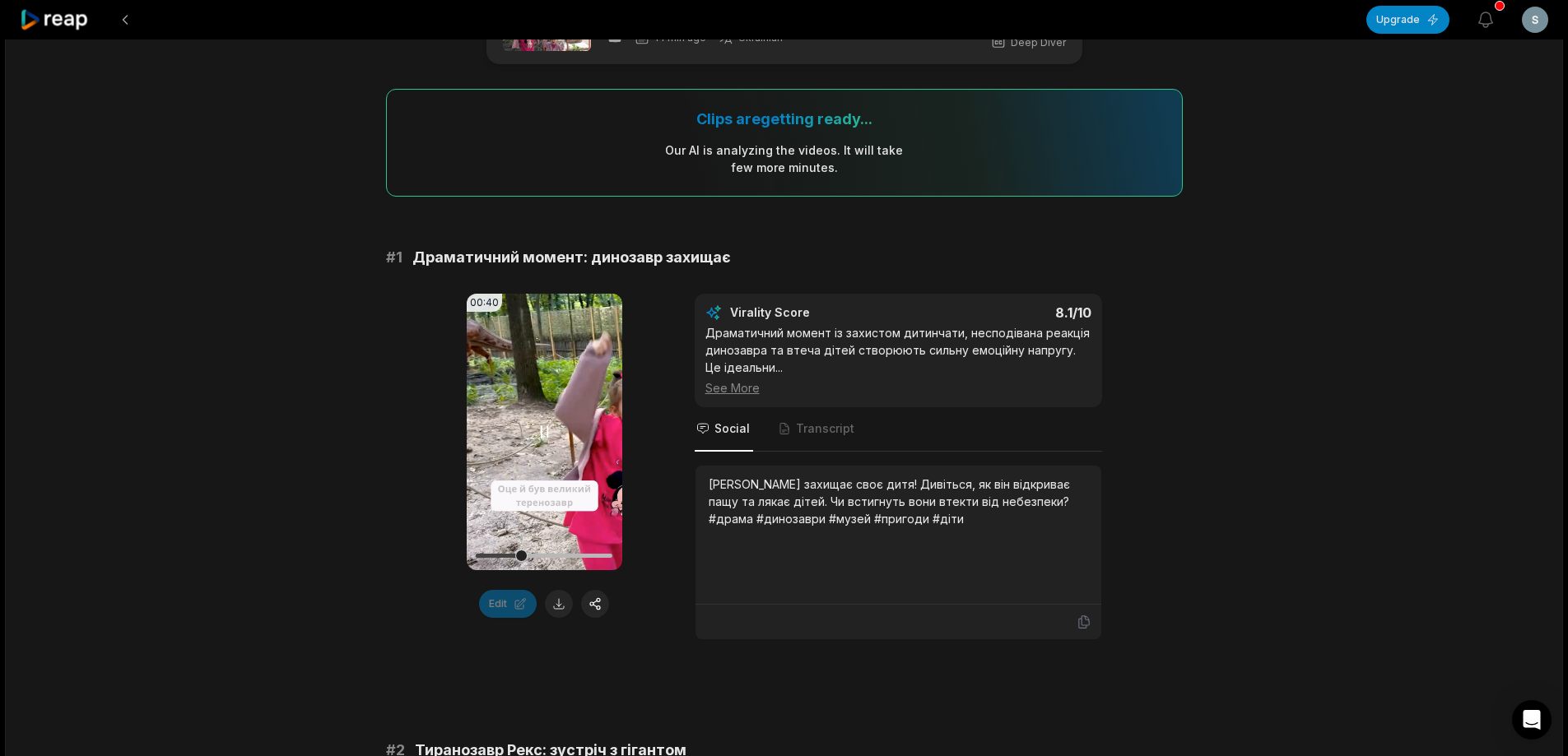
click at [543, 439] on icon at bounding box center [544, 432] width 20 height 20
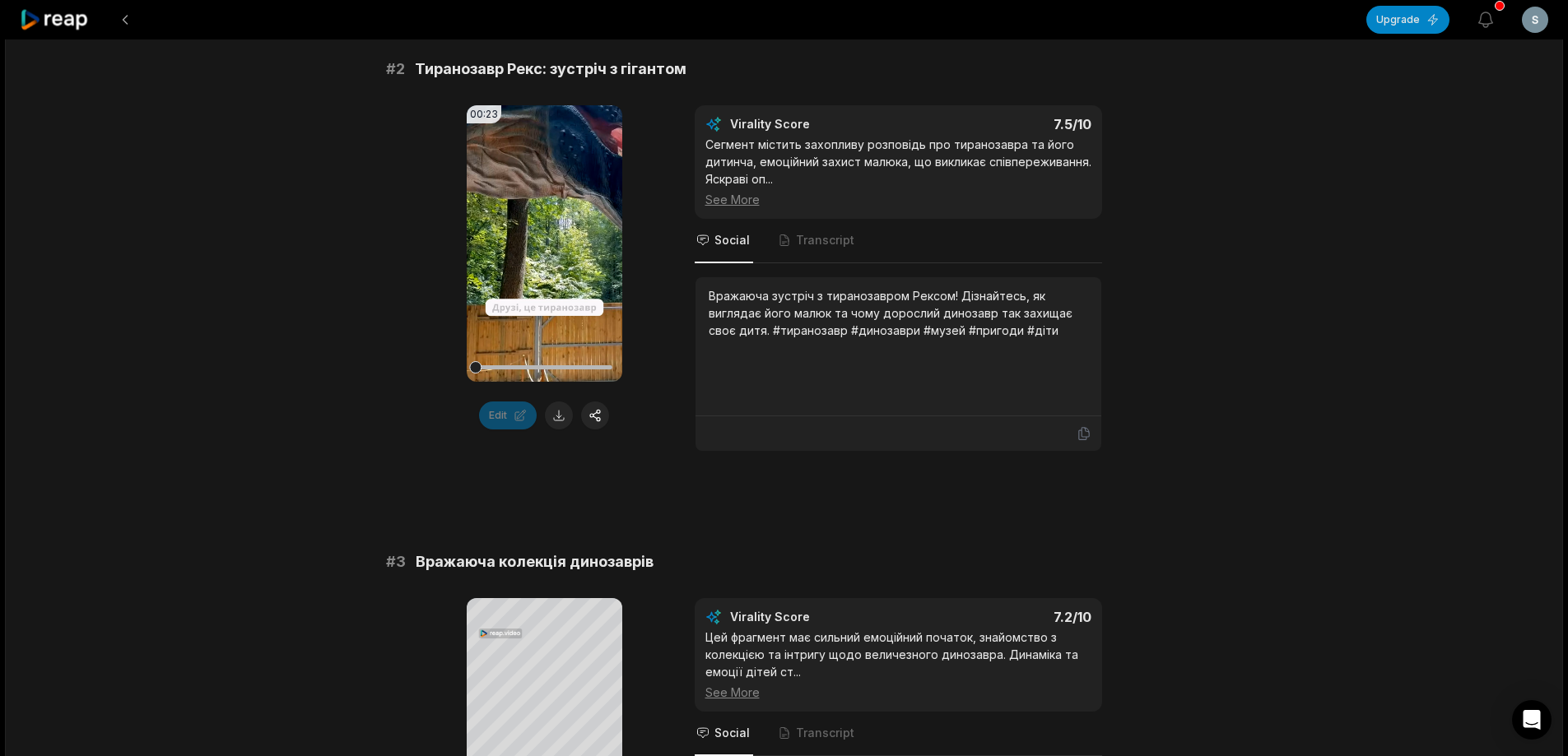
scroll to position [1070, 0]
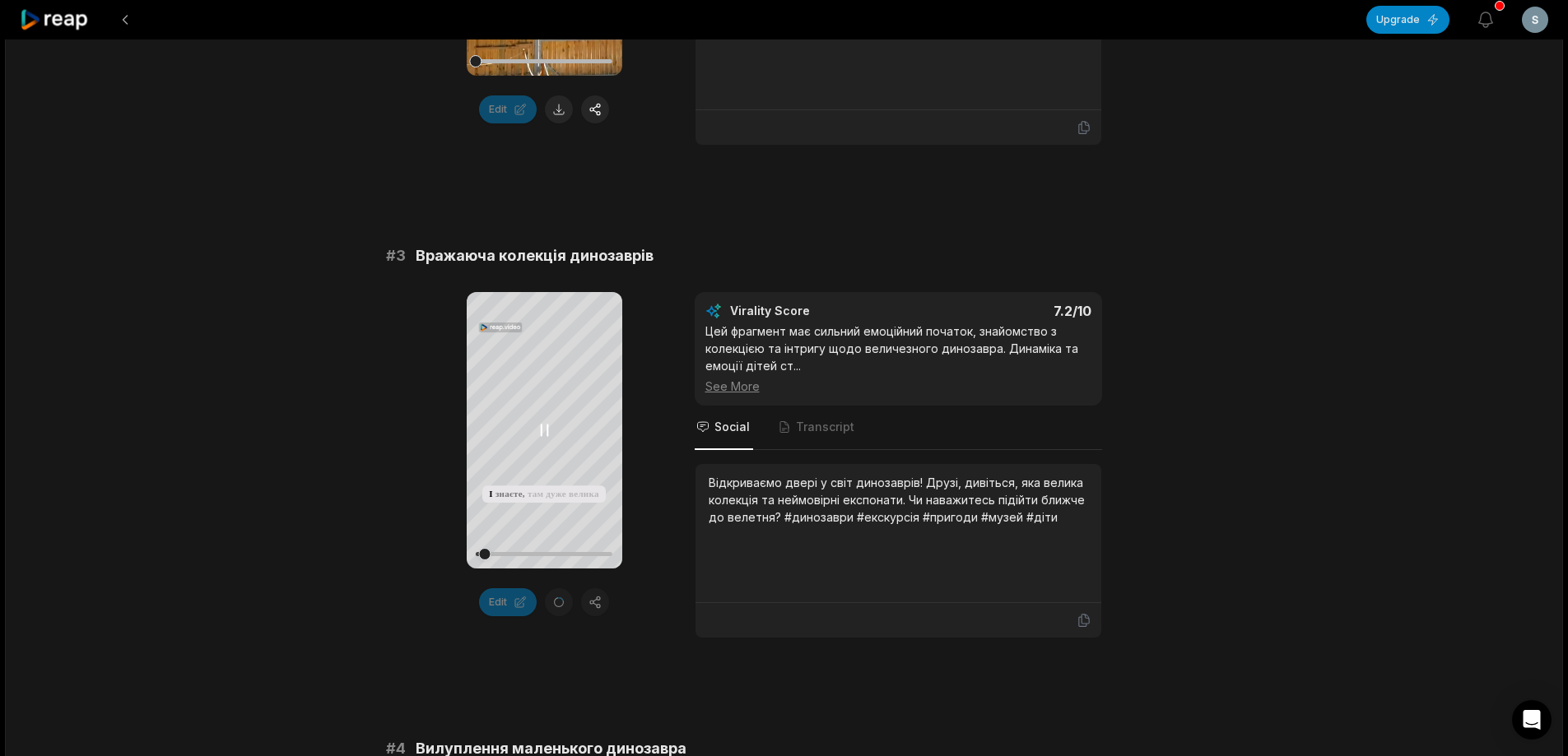
click at [542, 436] on icon at bounding box center [545, 431] width 7 height 11
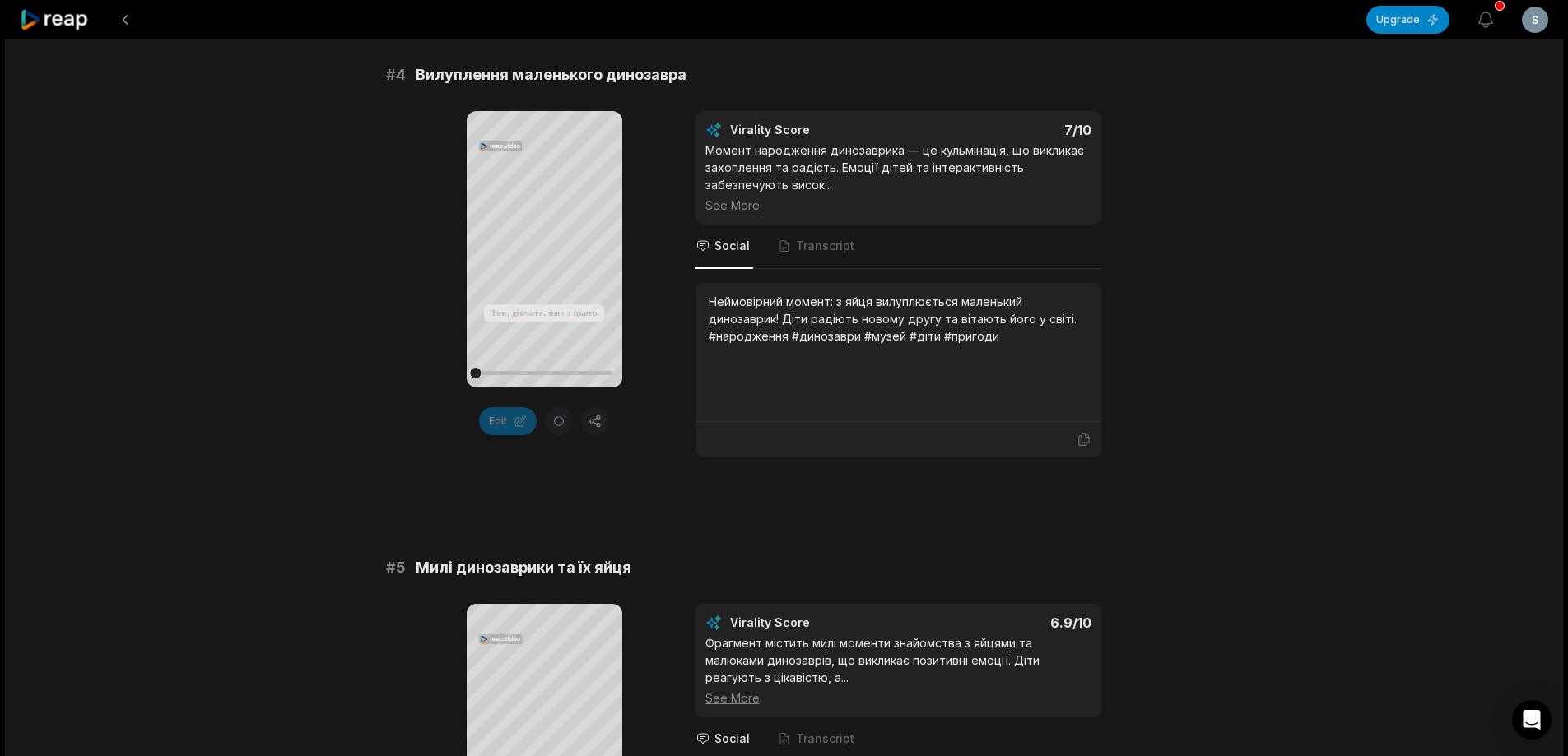
scroll to position [1976, 0]
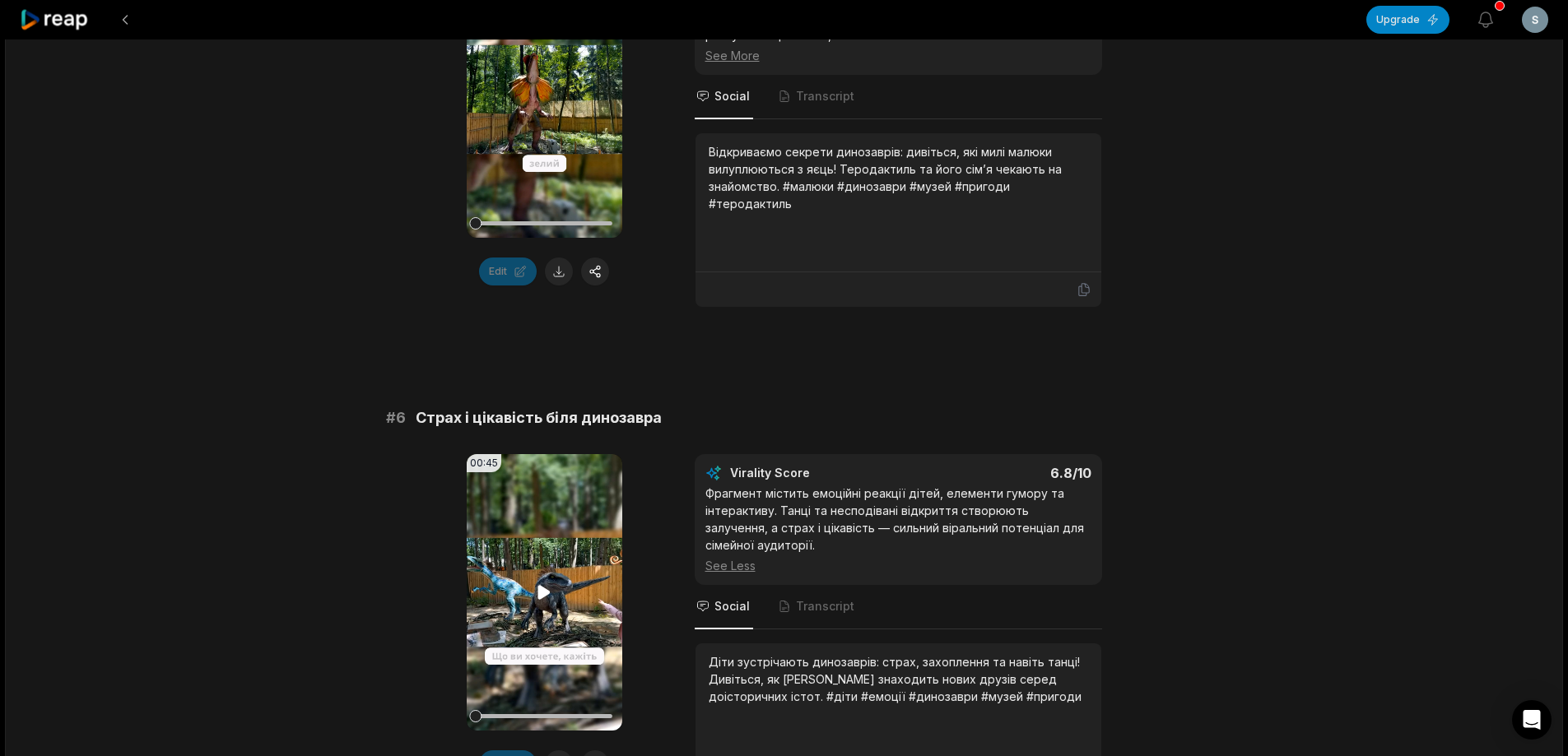
click at [533, 581] on video "Your browser does not support mp4 format." at bounding box center [544, 593] width 156 height 276
click at [542, 583] on icon at bounding box center [544, 593] width 20 height 20
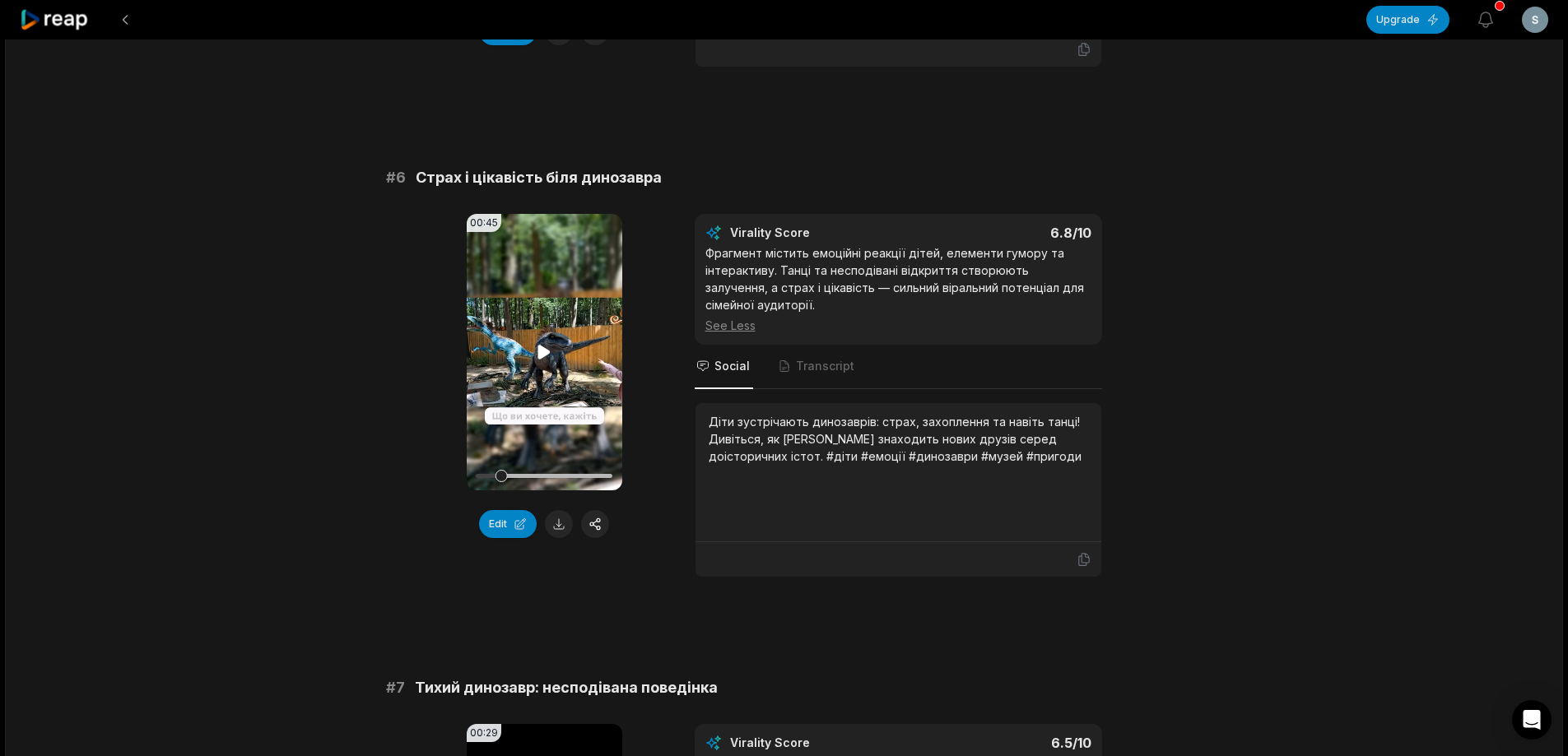
scroll to position [2749, 0]
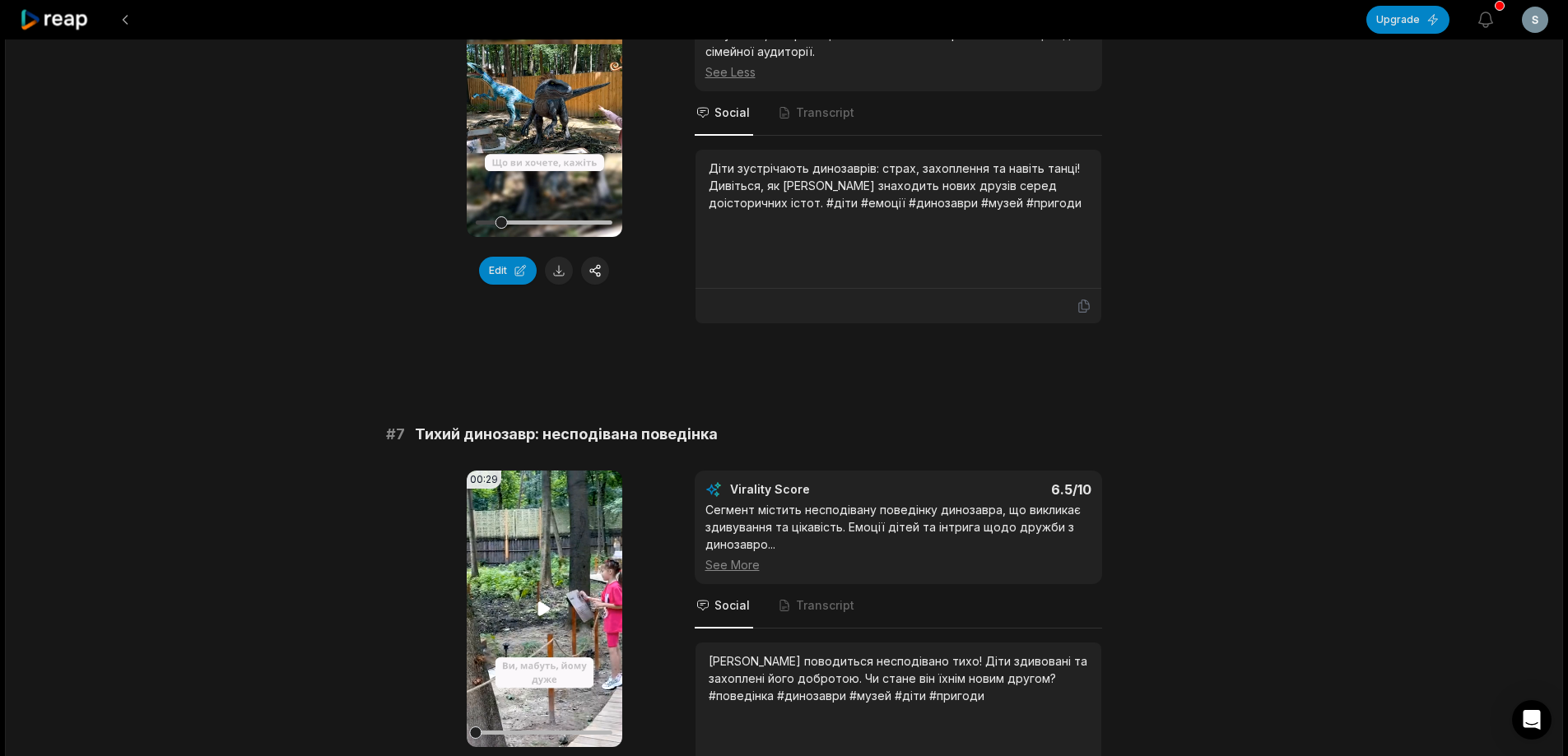
click at [547, 610] on icon at bounding box center [544, 608] width 12 height 14
click at [547, 607] on icon at bounding box center [545, 608] width 7 height 11
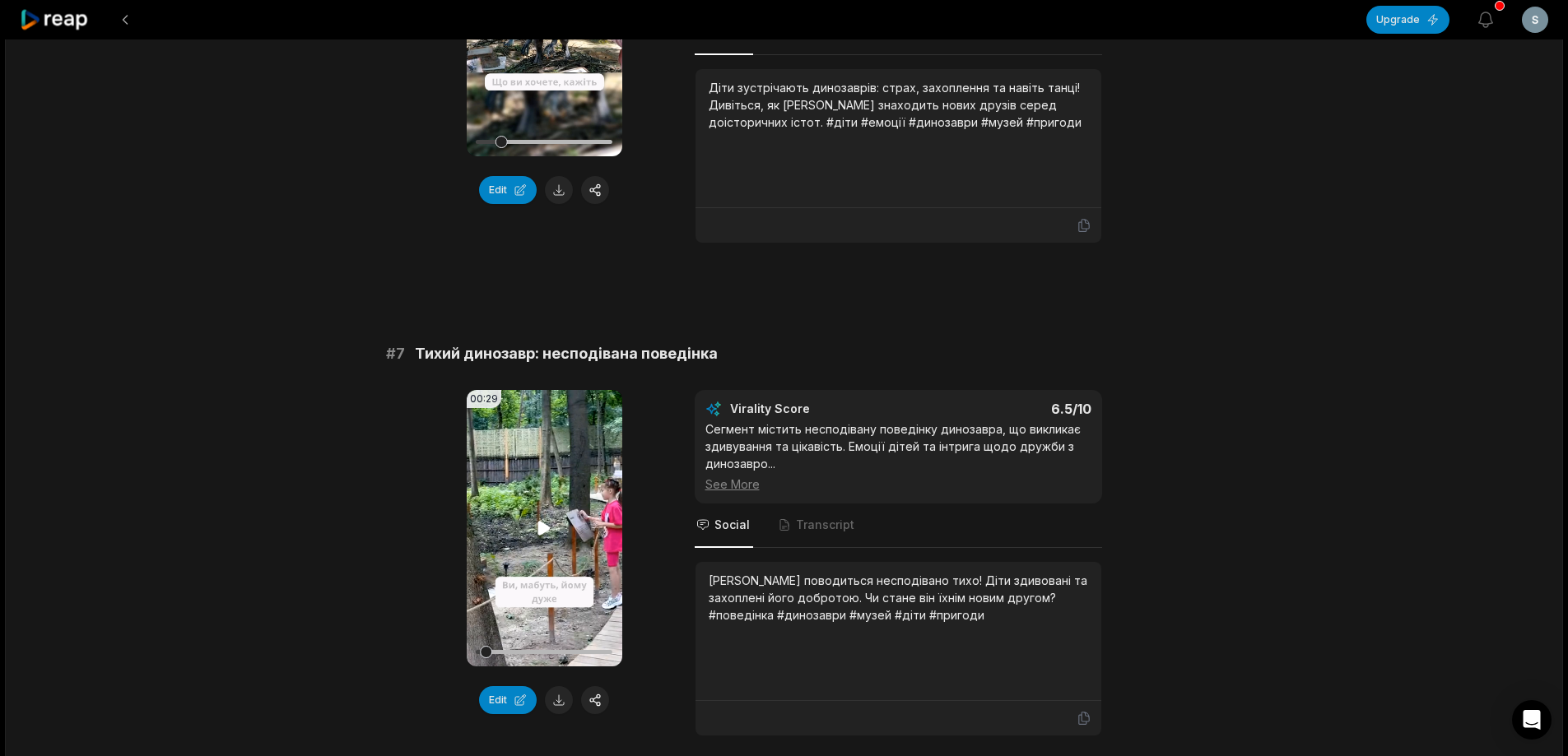
scroll to position [2995, 0]
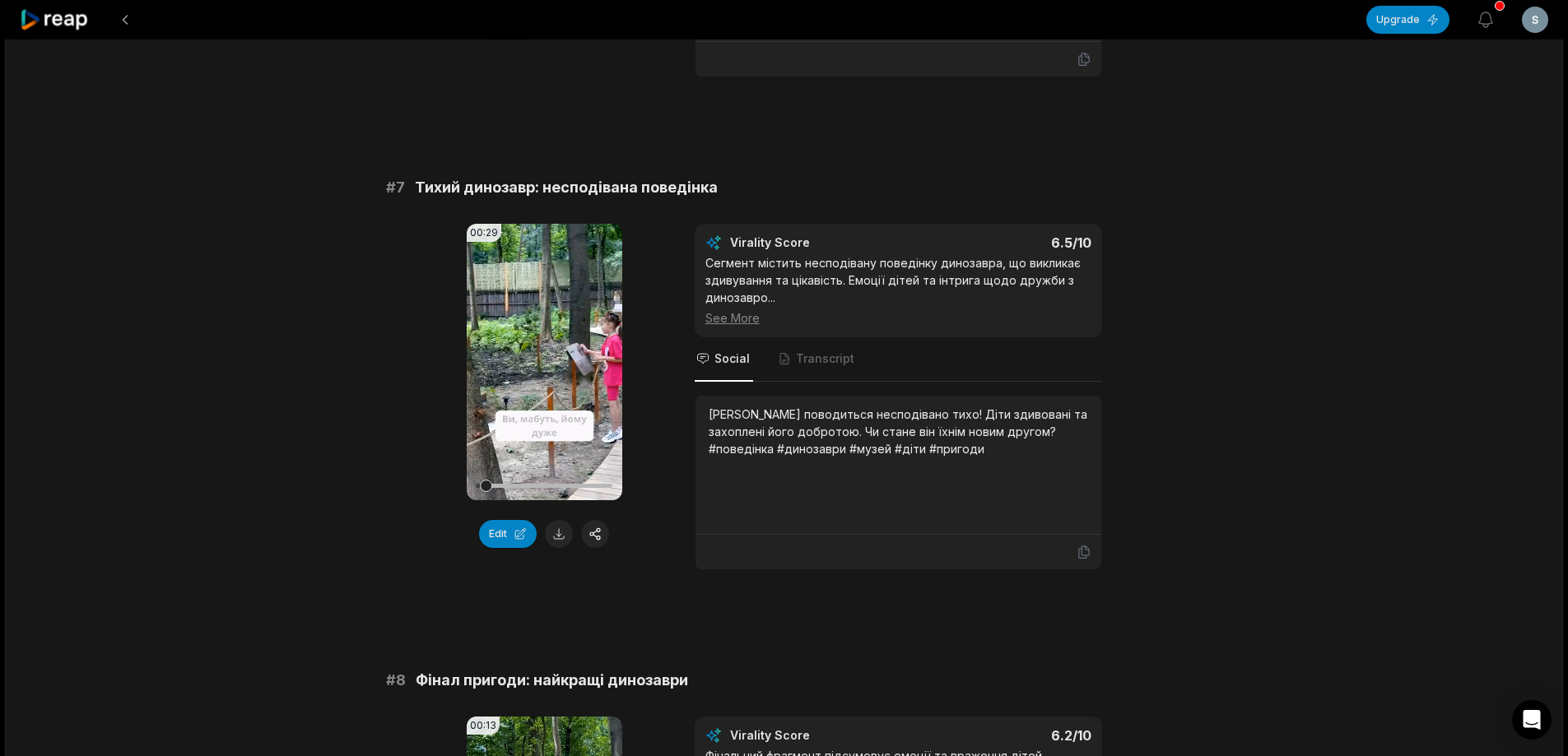
click at [741, 317] on div "See More" at bounding box center [898, 317] width 386 height 17
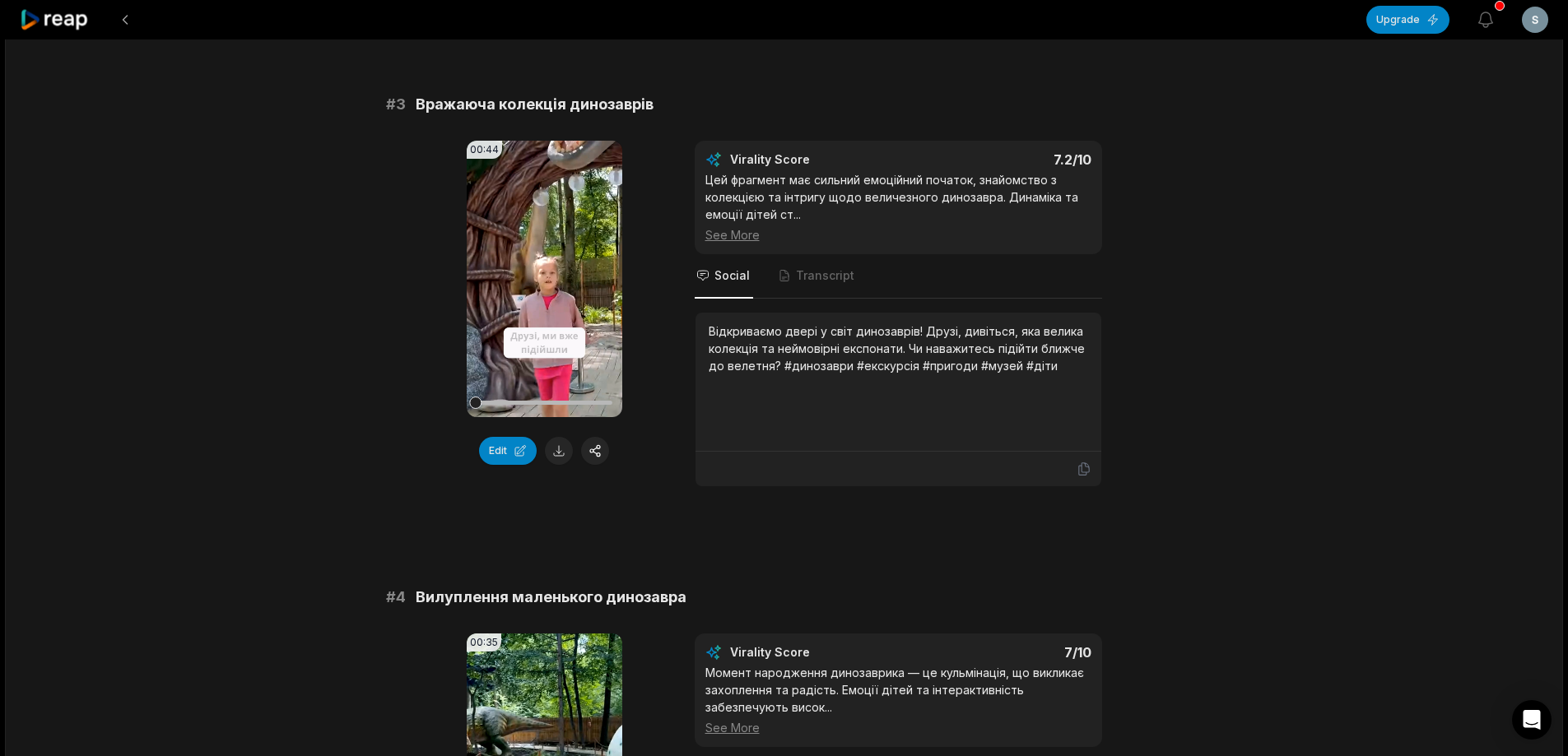
scroll to position [0, 0]
